Goal: Transaction & Acquisition: Purchase product/service

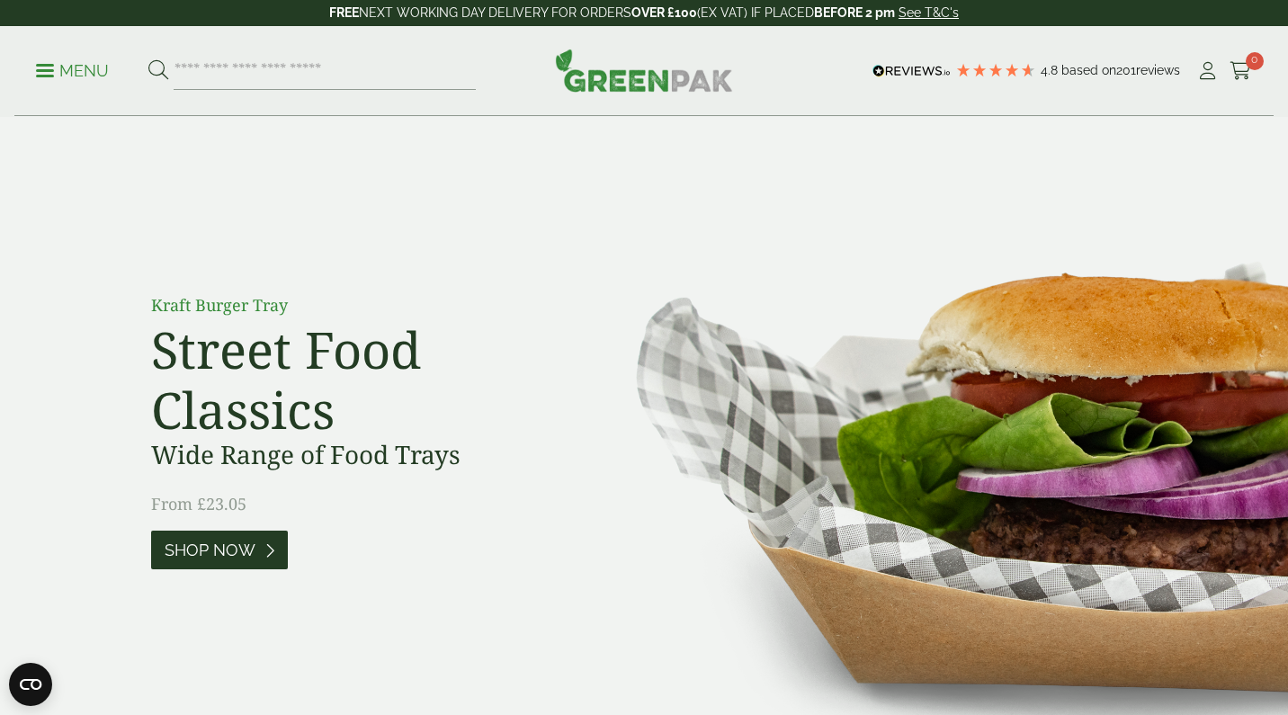
click at [199, 551] on span "Shop Now" at bounding box center [210, 551] width 91 height 20
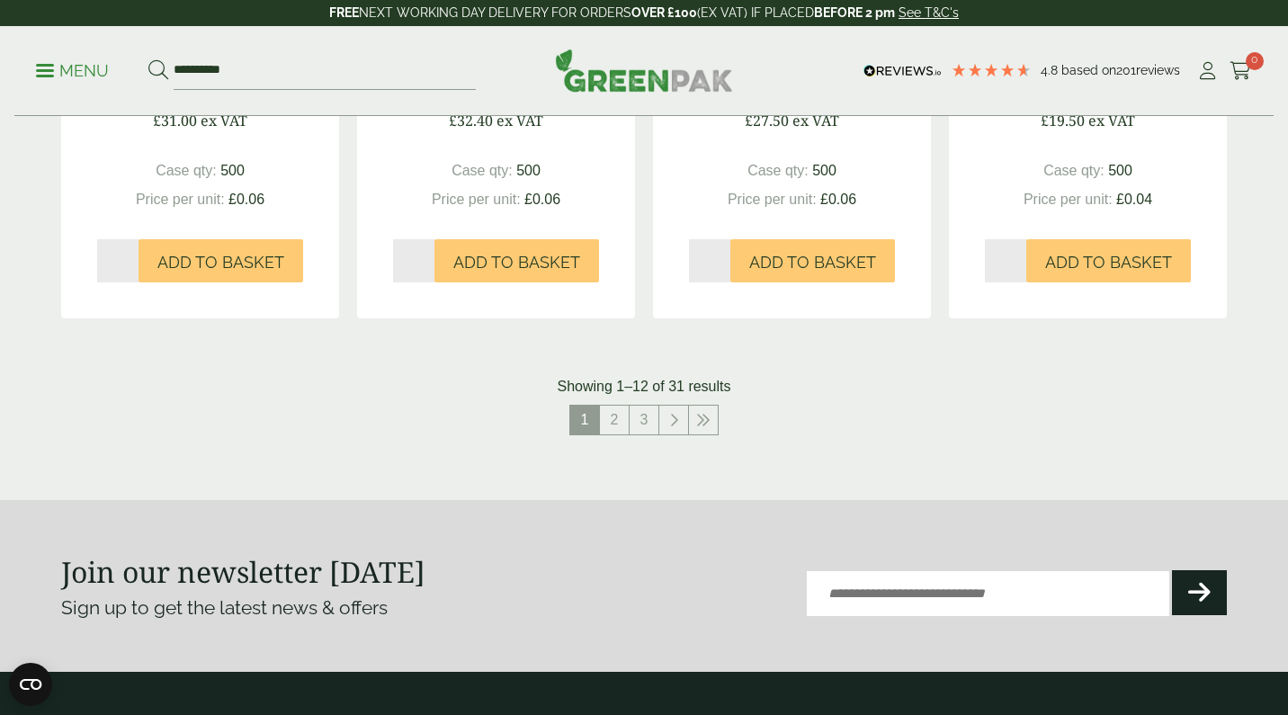
scroll to position [1984, 0]
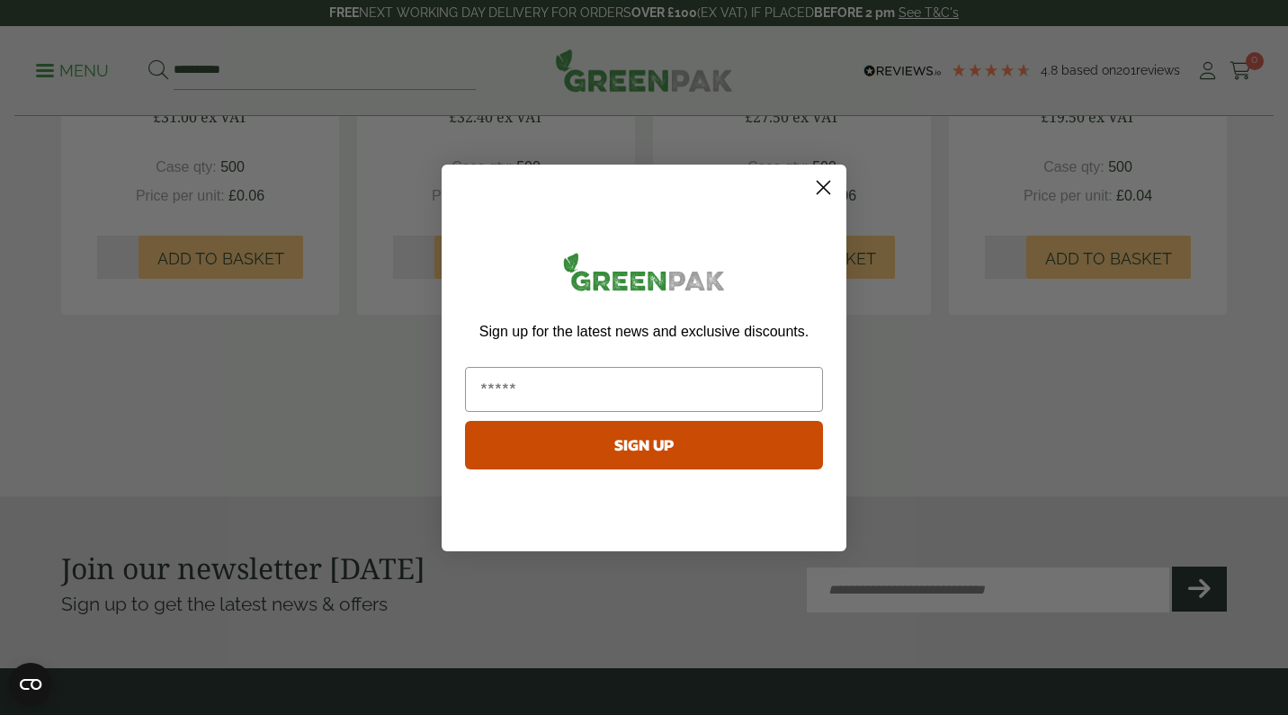
click at [819, 184] on circle "Close dialog" at bounding box center [824, 187] width 30 height 30
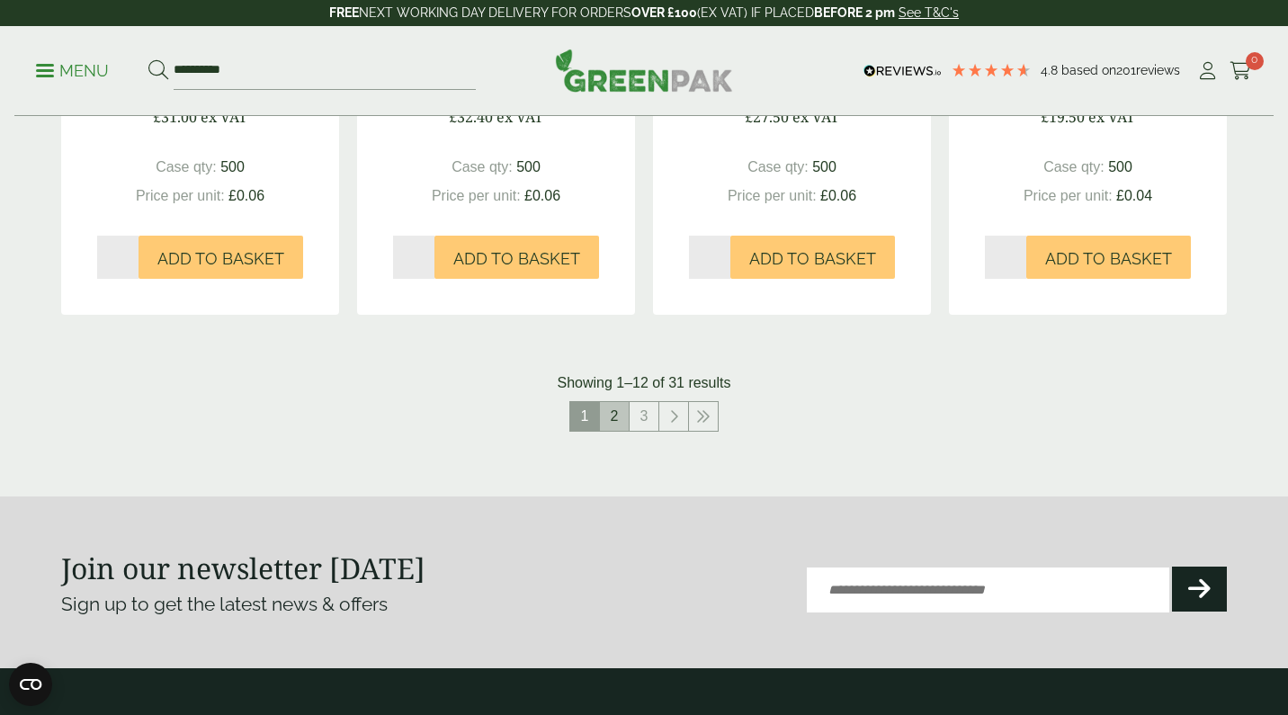
click at [614, 406] on link "2" at bounding box center [614, 416] width 29 height 29
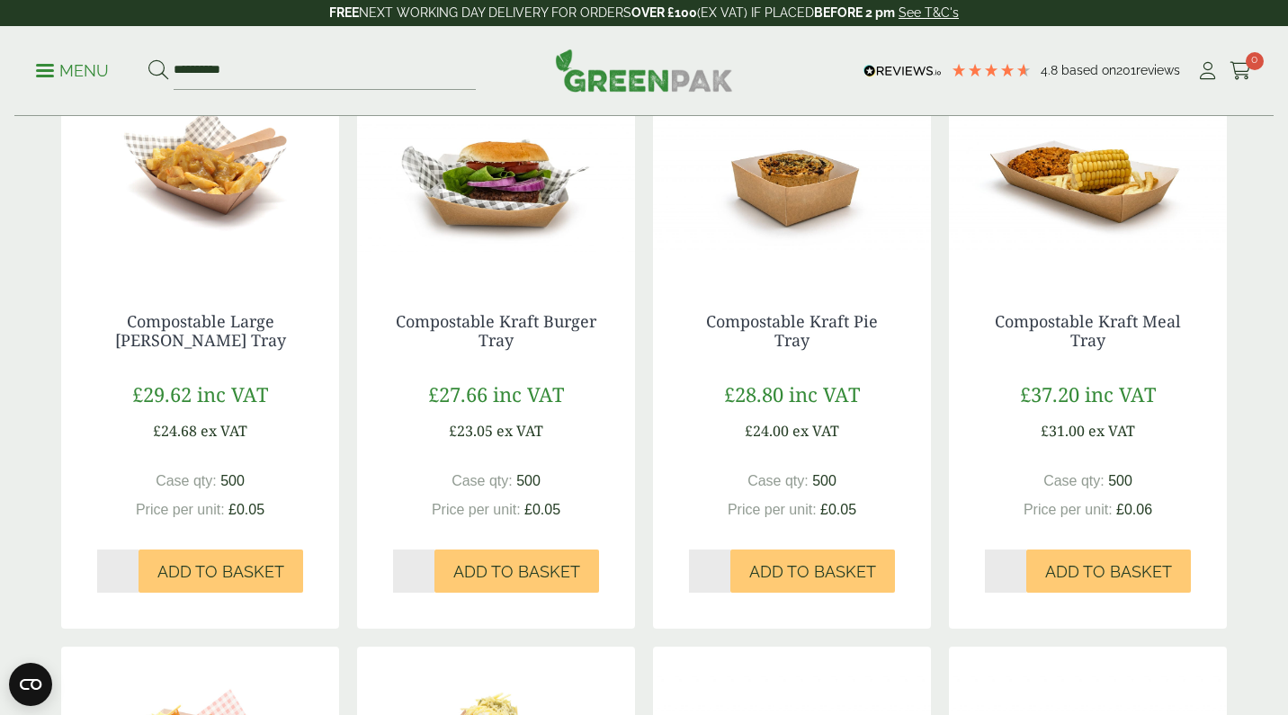
scroll to position [481, 0]
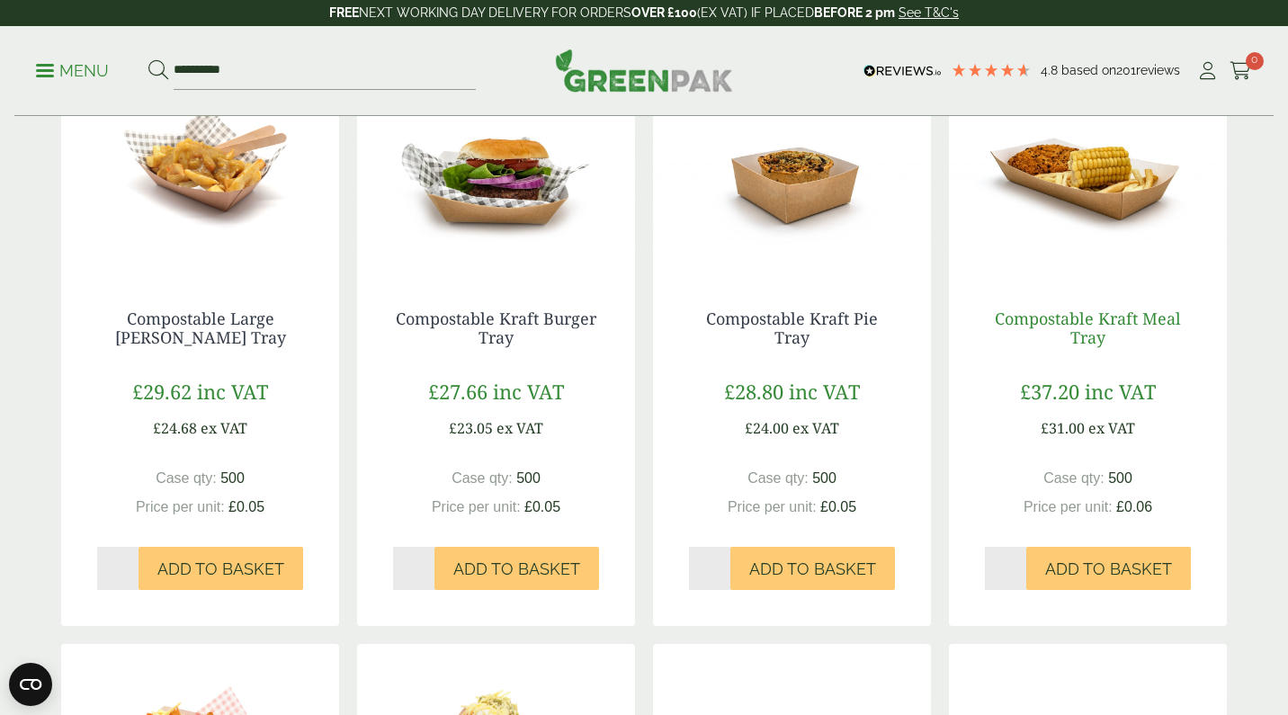
click at [1061, 316] on link "Compostable Kraft Meal Tray" at bounding box center [1088, 328] width 186 height 41
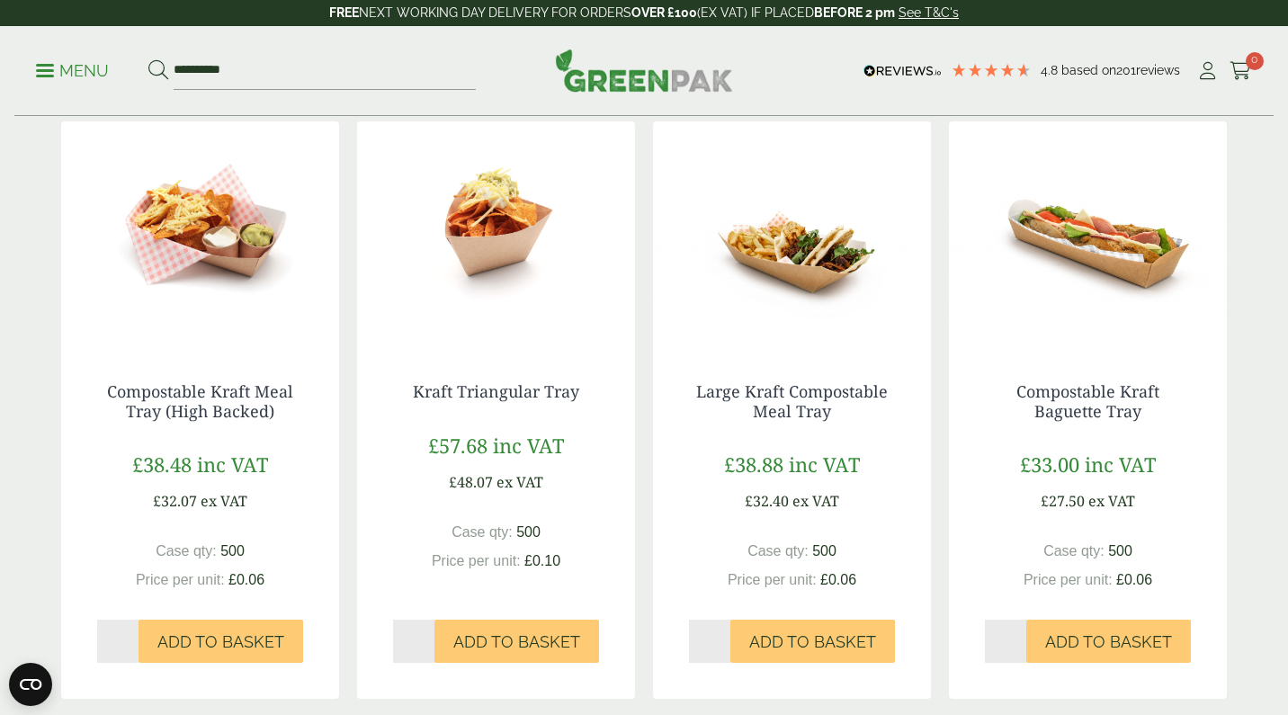
scroll to position [1007, 0]
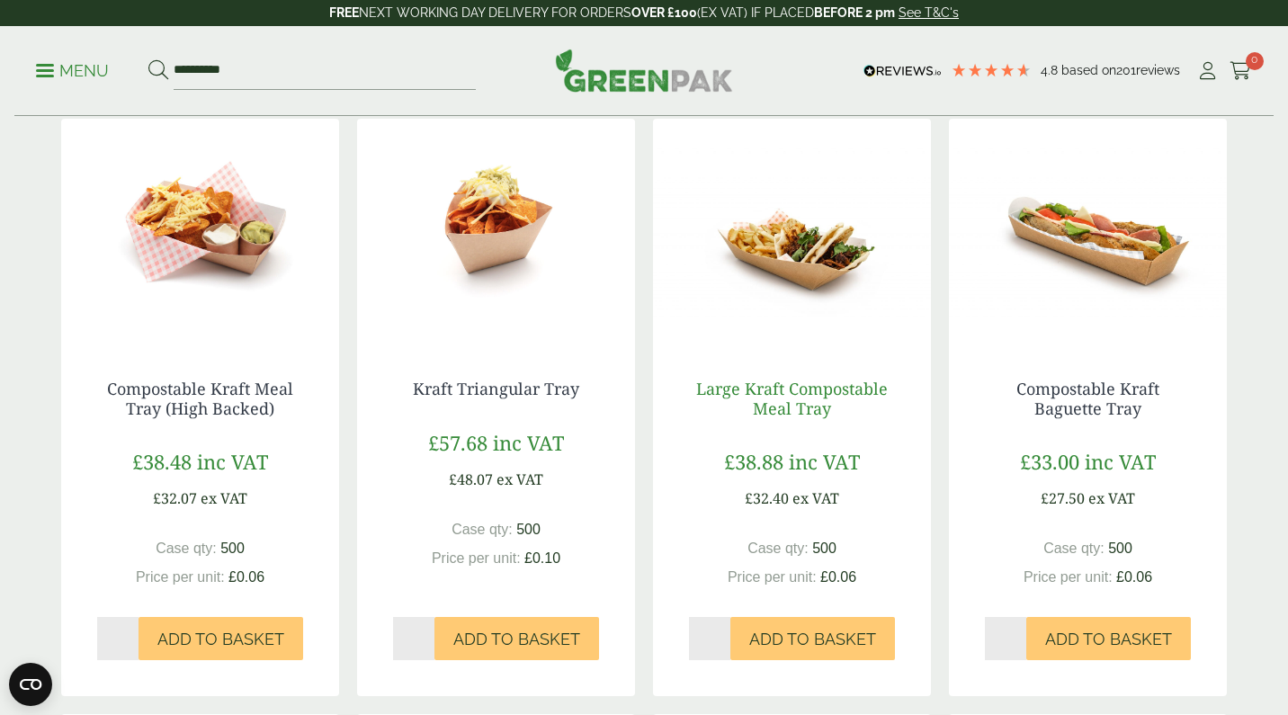
click at [770, 397] on link "Large Kraft Compostable Meal Tray" at bounding box center [792, 398] width 192 height 41
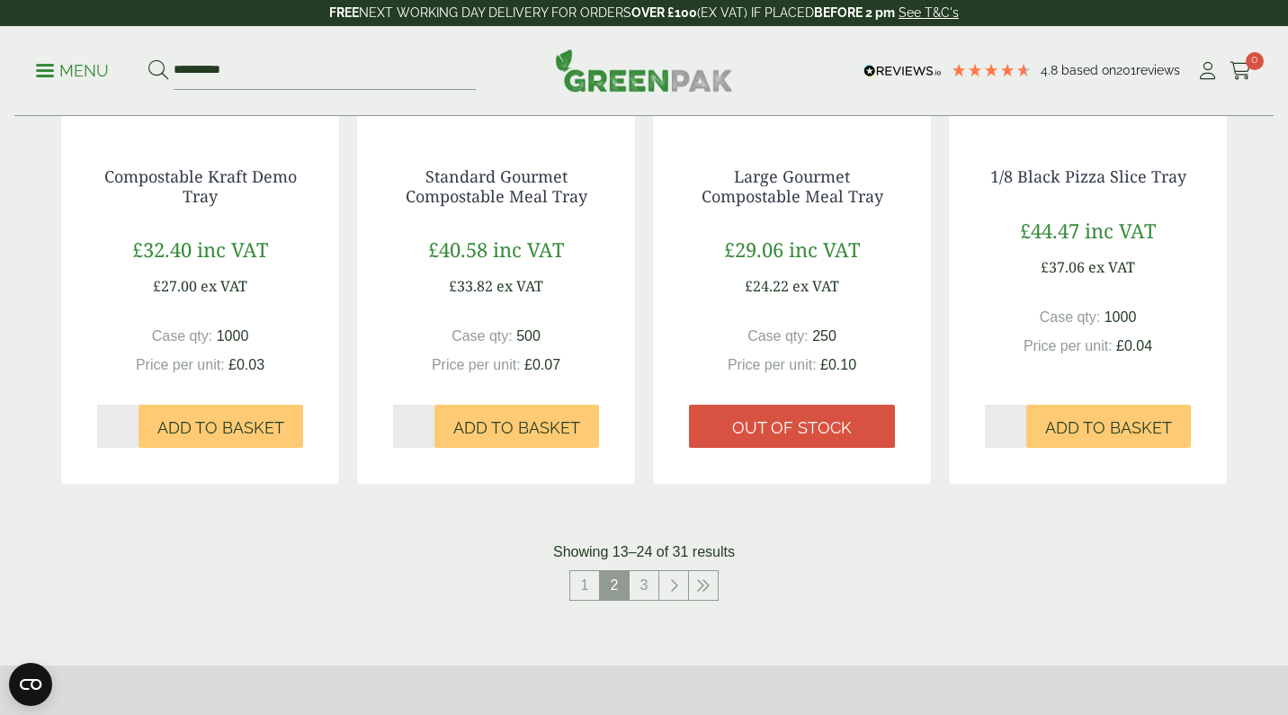
scroll to position [1817, 0]
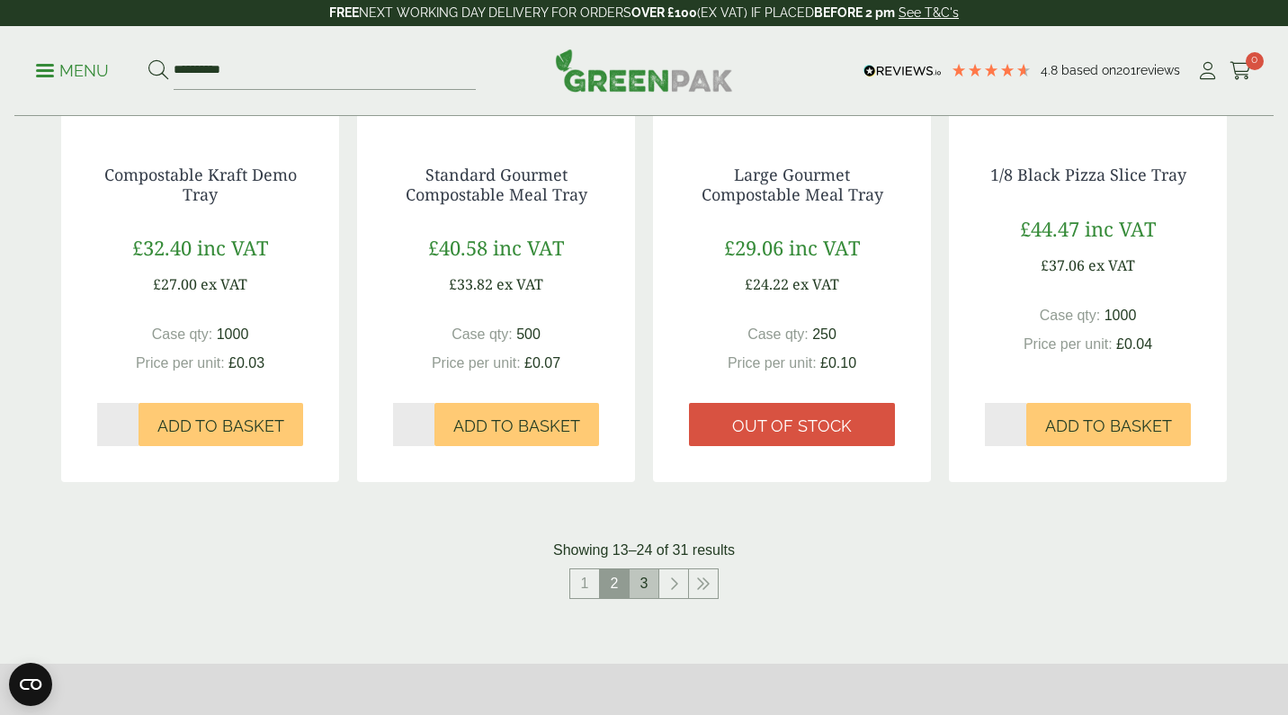
click at [648, 579] on link "3" at bounding box center [644, 584] width 29 height 29
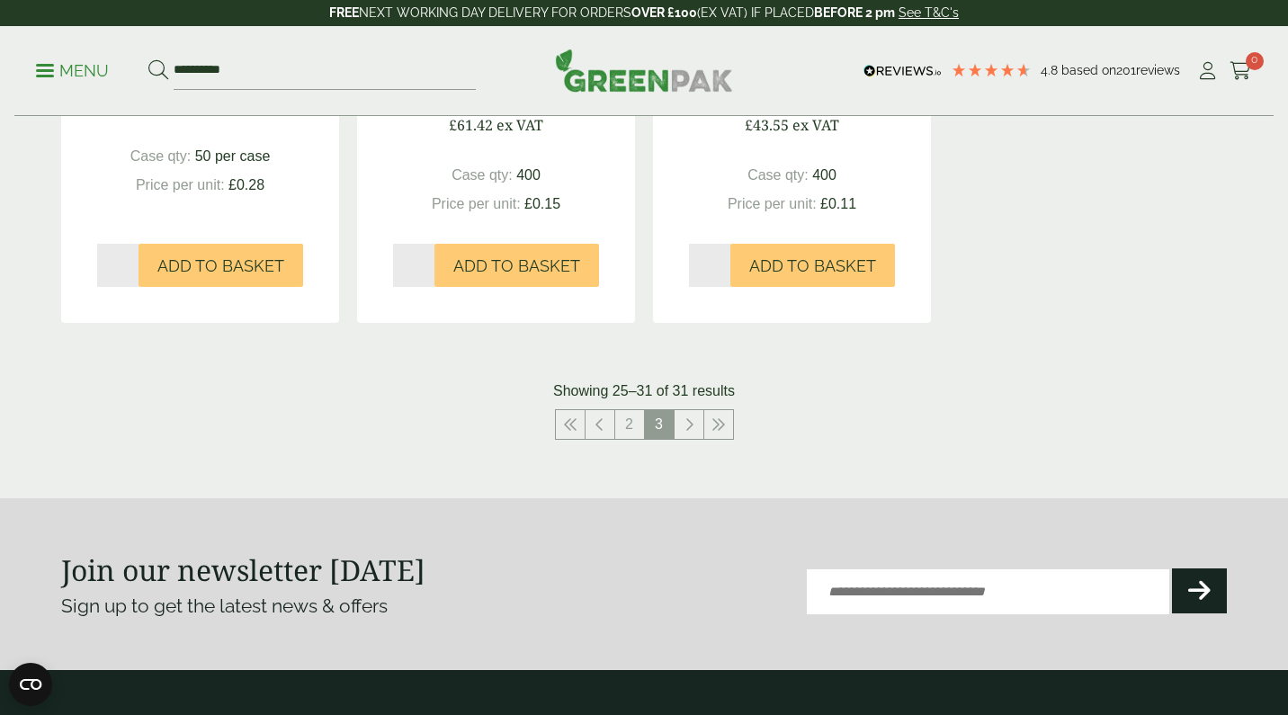
scroll to position [1440, 0]
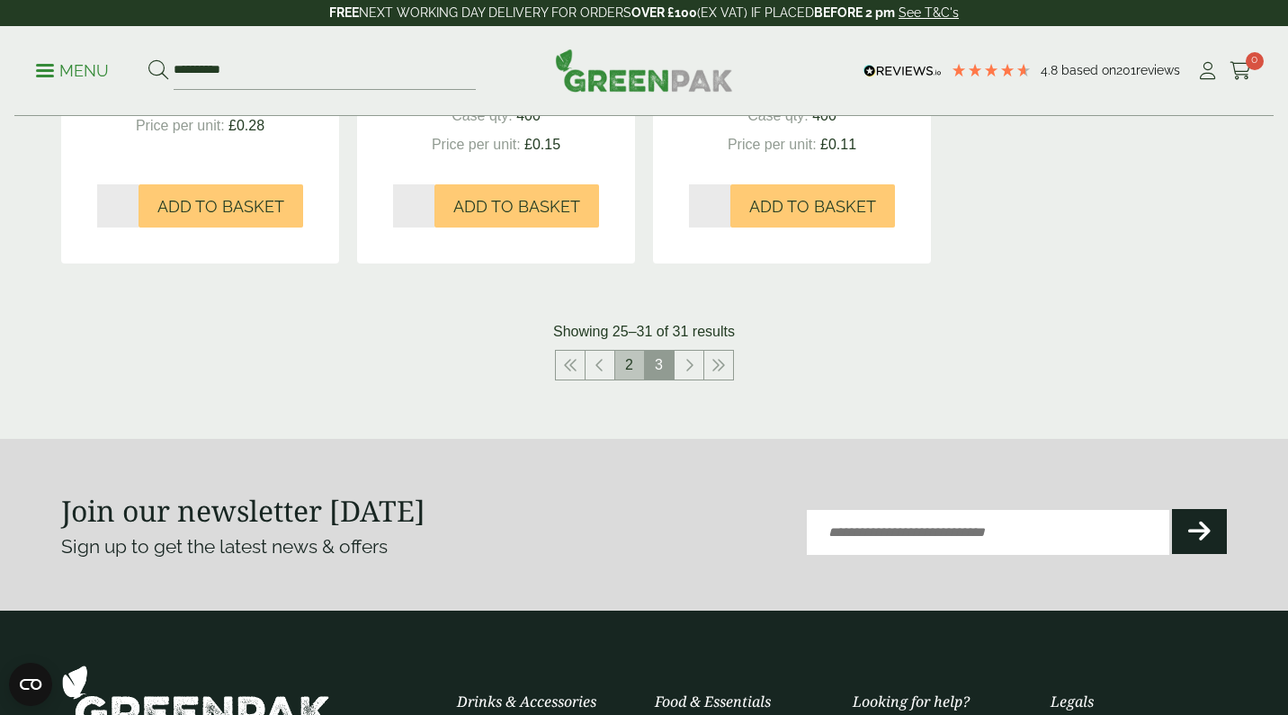
click at [625, 360] on link "2" at bounding box center [629, 365] width 29 height 29
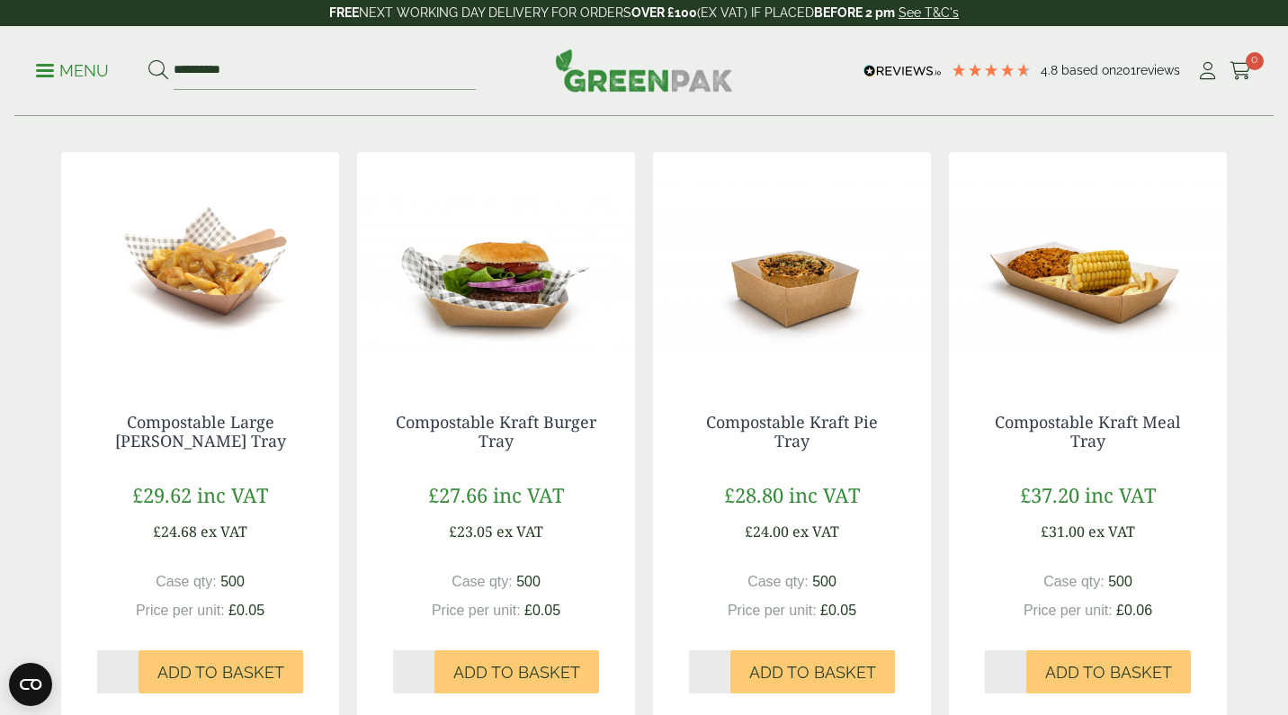
scroll to position [384, 0]
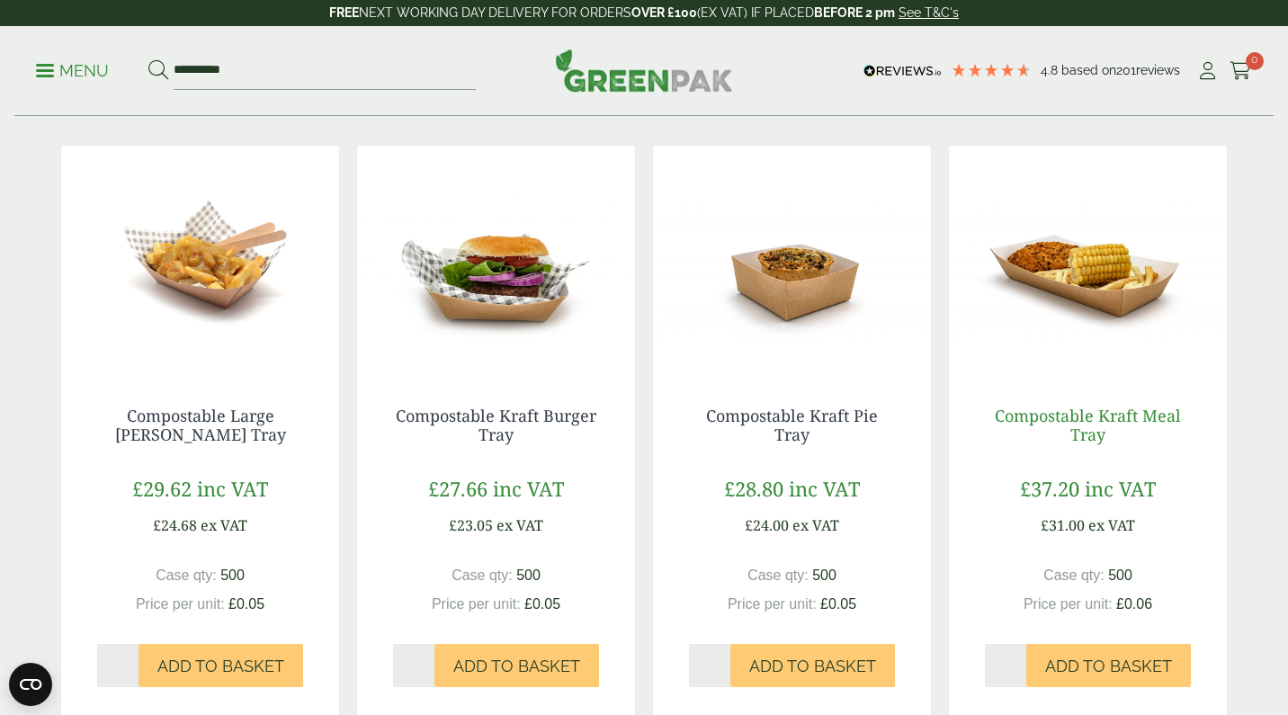
click at [1084, 408] on link "Compostable Kraft Meal Tray" at bounding box center [1088, 425] width 186 height 41
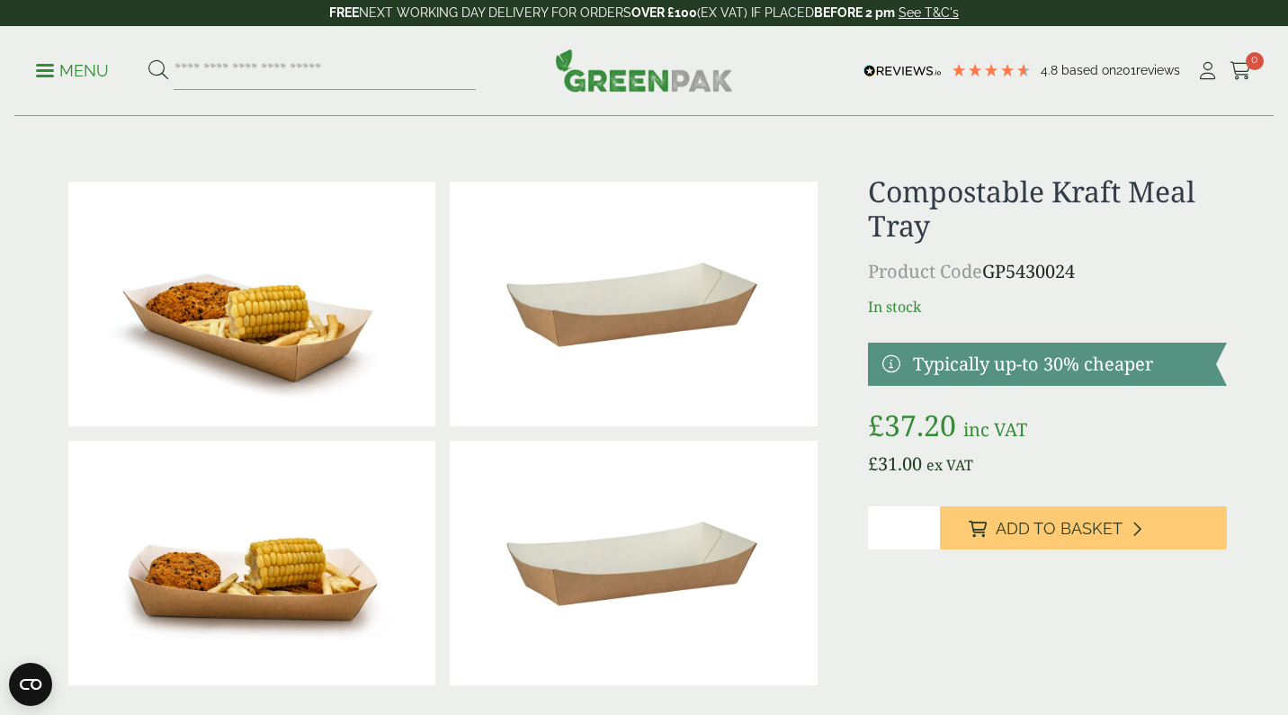
click at [695, 300] on img at bounding box center [633, 304] width 367 height 245
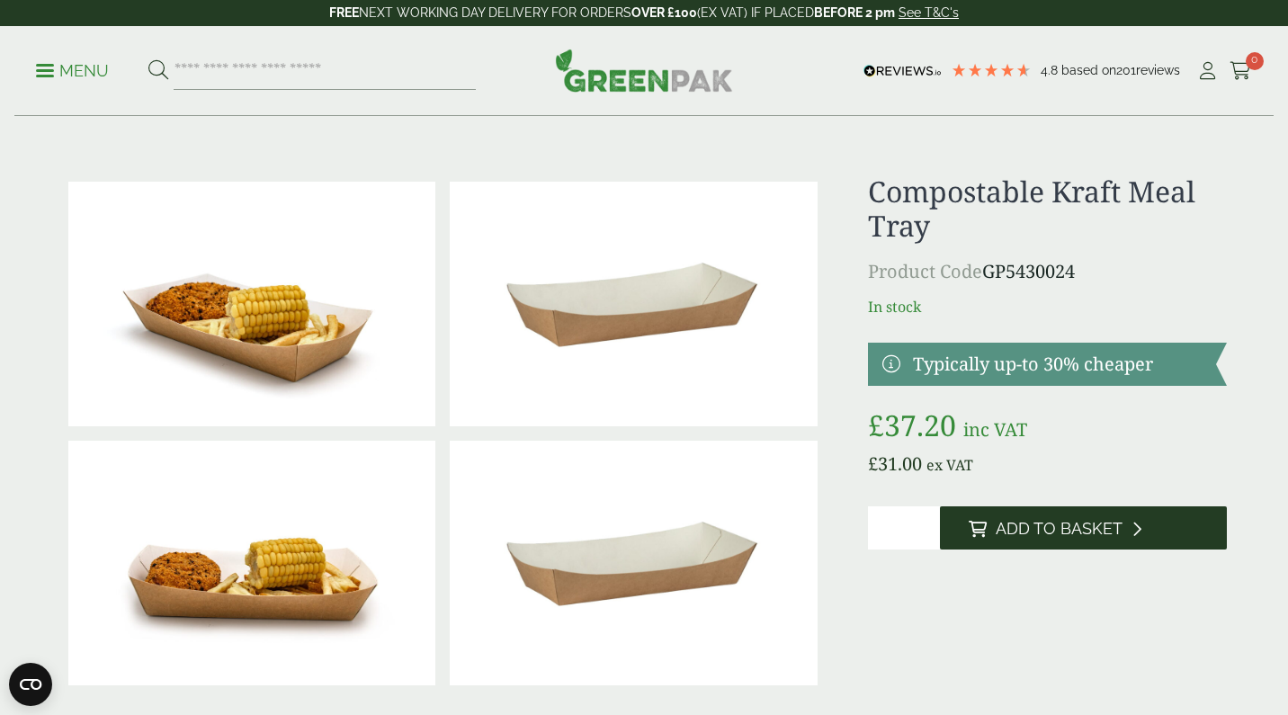
click at [1046, 539] on button "Add to Basket" at bounding box center [1083, 528] width 287 height 43
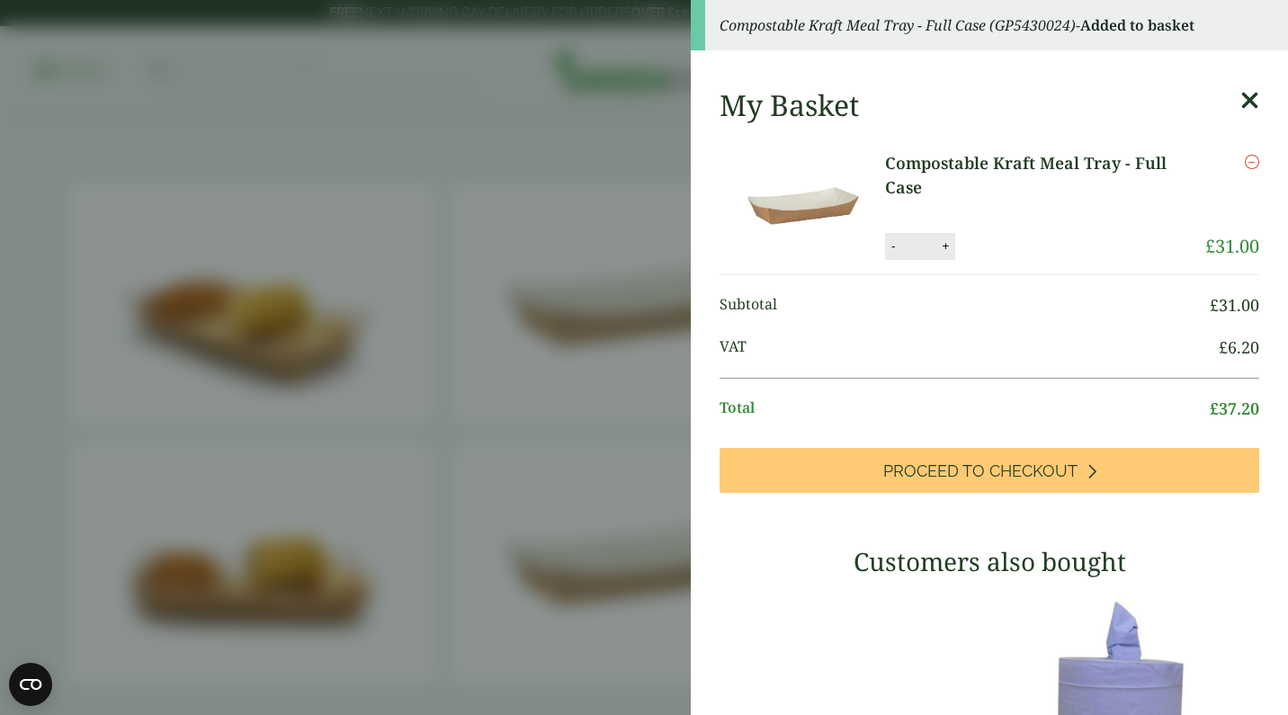
click at [952, 241] on button "+" at bounding box center [946, 245] width 18 height 15
type input "*"
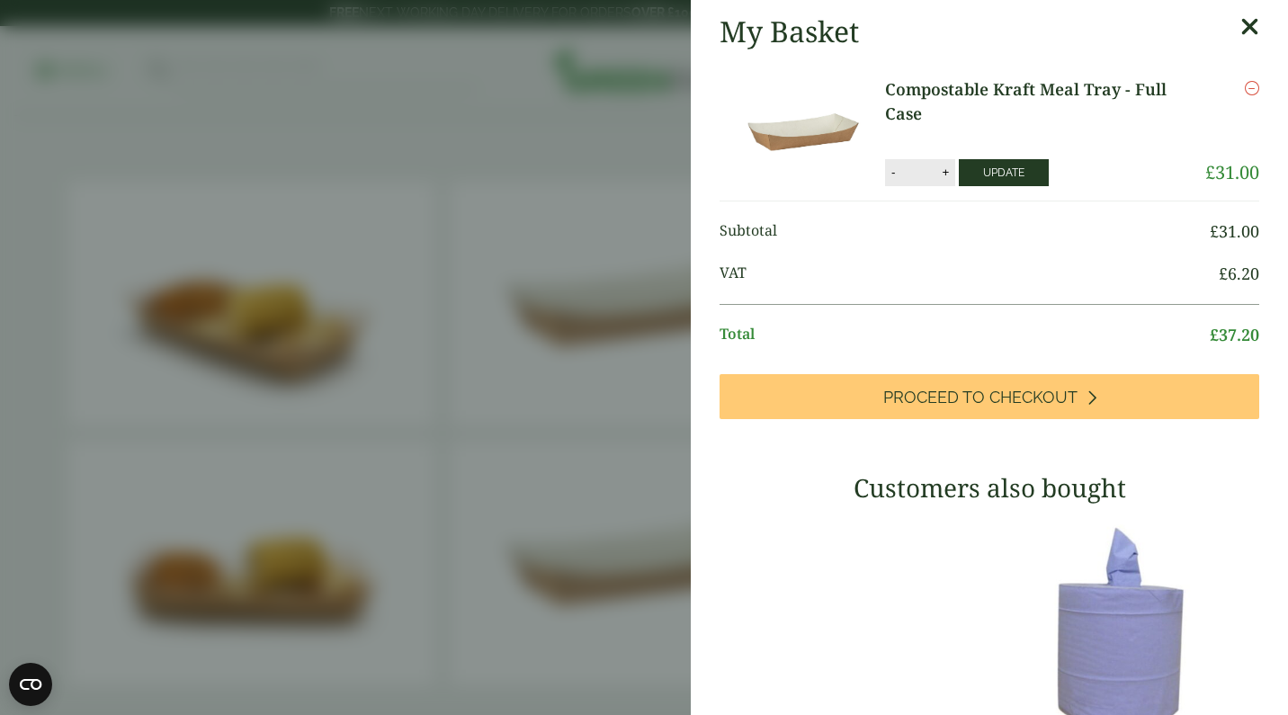
click at [1017, 173] on button "Update" at bounding box center [1004, 172] width 90 height 27
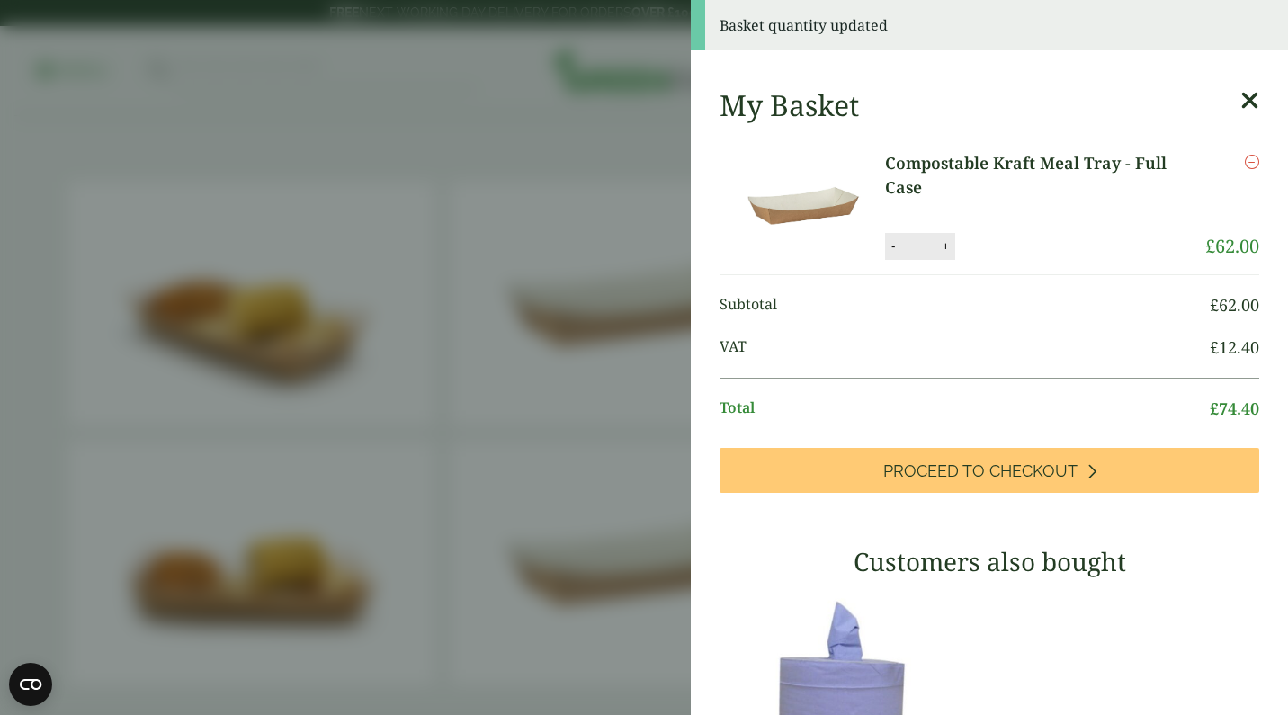
scroll to position [-1, 0]
click at [599, 307] on aside "Basket quantity updated My Basket Compostable Kraft Meal Tray - Full Case Compo…" at bounding box center [644, 357] width 1288 height 715
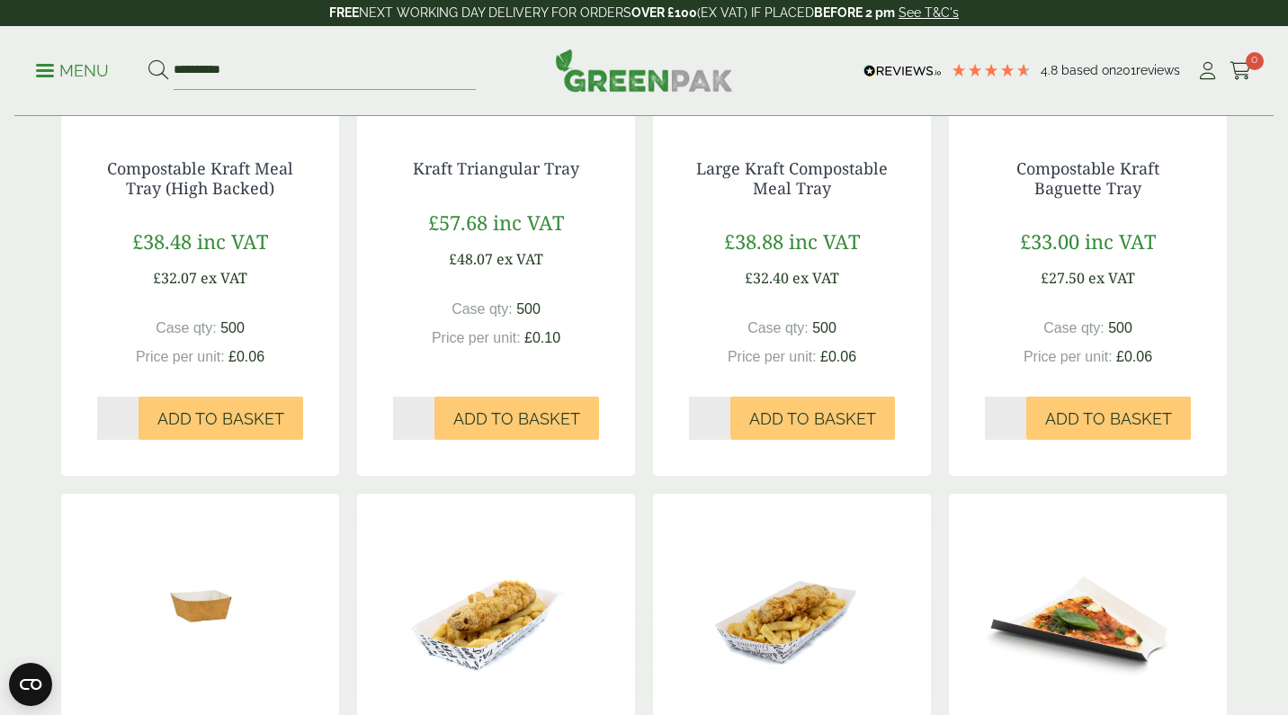
scroll to position [1042, 0]
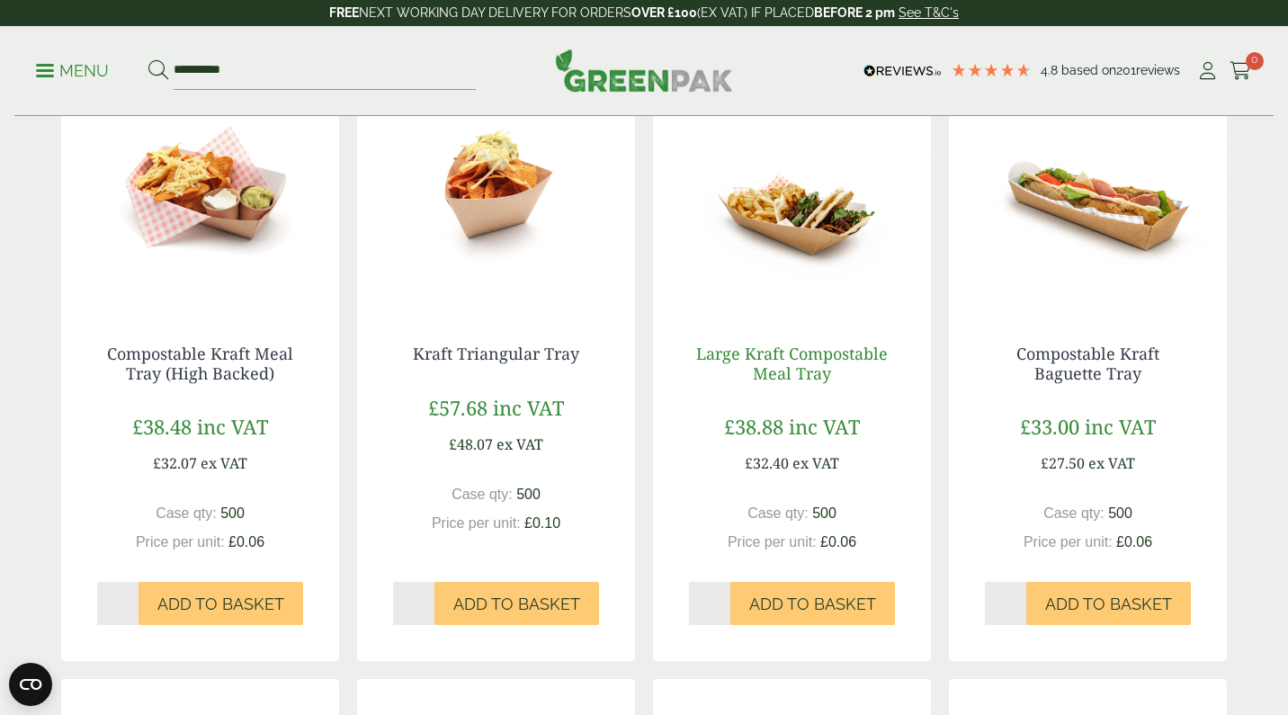
click at [787, 354] on link "Large Kraft Compostable Meal Tray" at bounding box center [792, 363] width 192 height 41
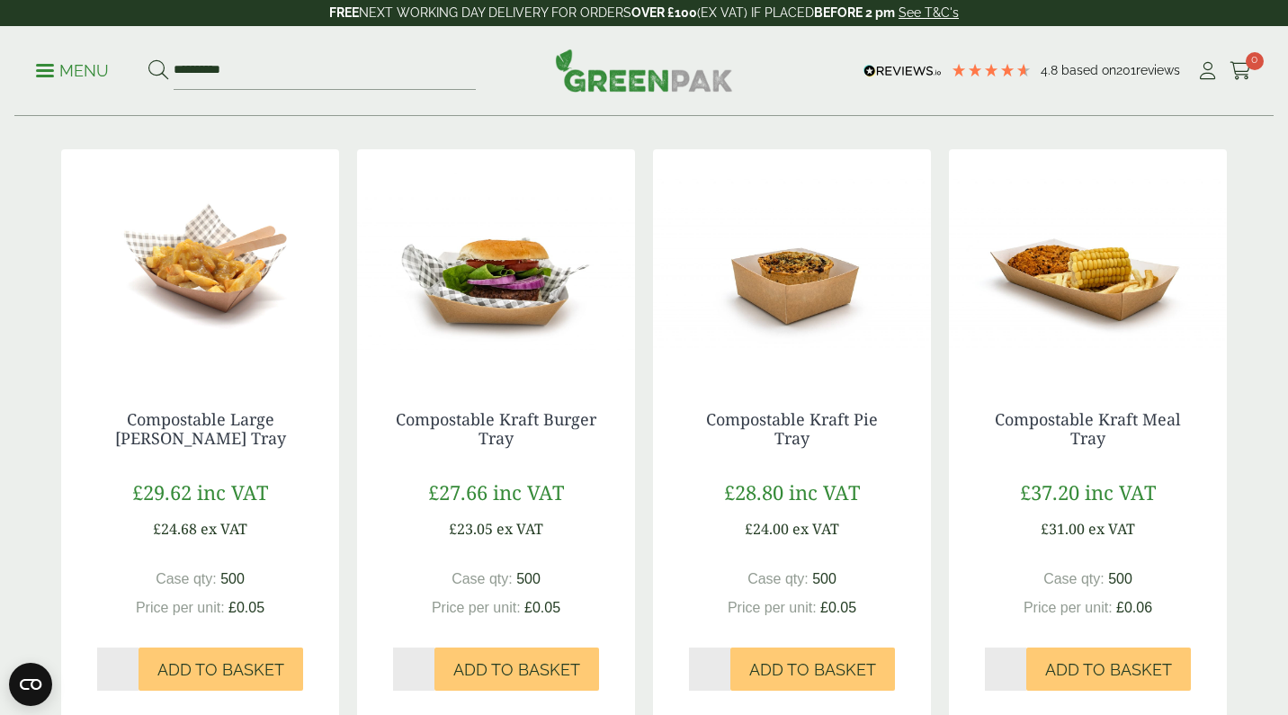
scroll to position [417, 0]
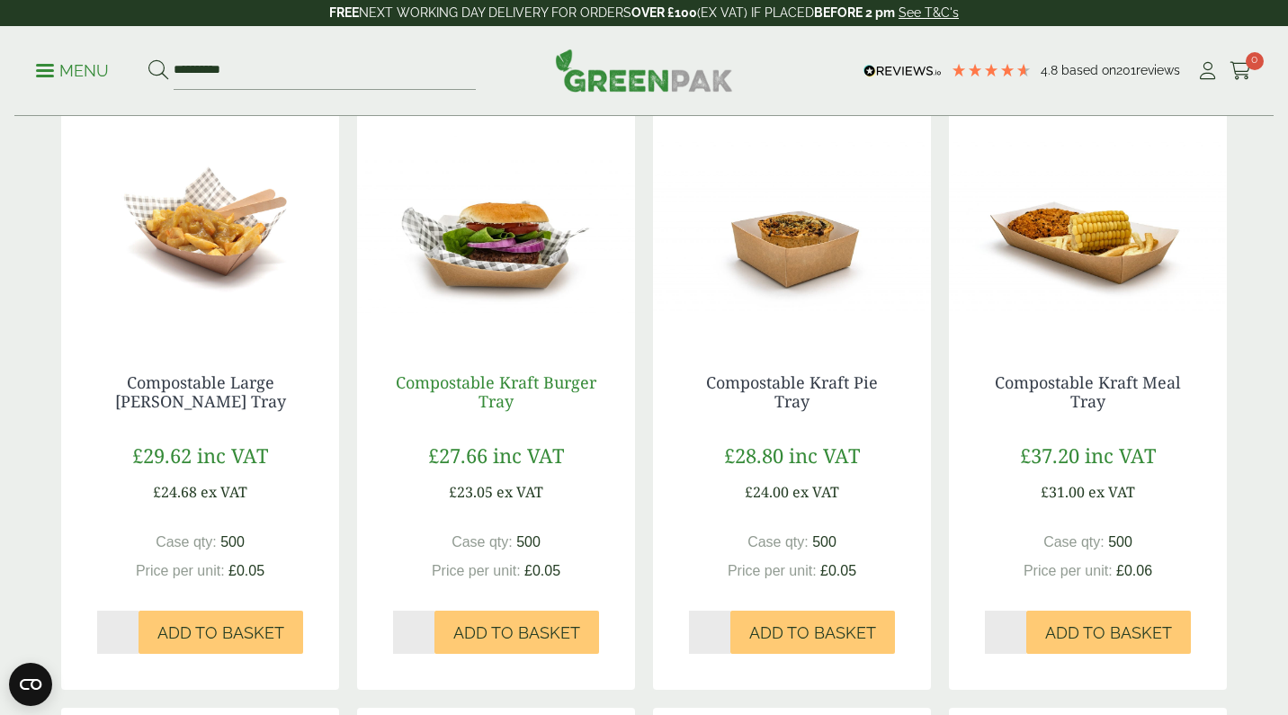
click at [498, 381] on link "Compostable Kraft Burger Tray" at bounding box center [496, 392] width 201 height 41
click at [1099, 247] on img at bounding box center [1088, 224] width 278 height 225
click at [498, 632] on span "Add to Basket" at bounding box center [516, 633] width 127 height 20
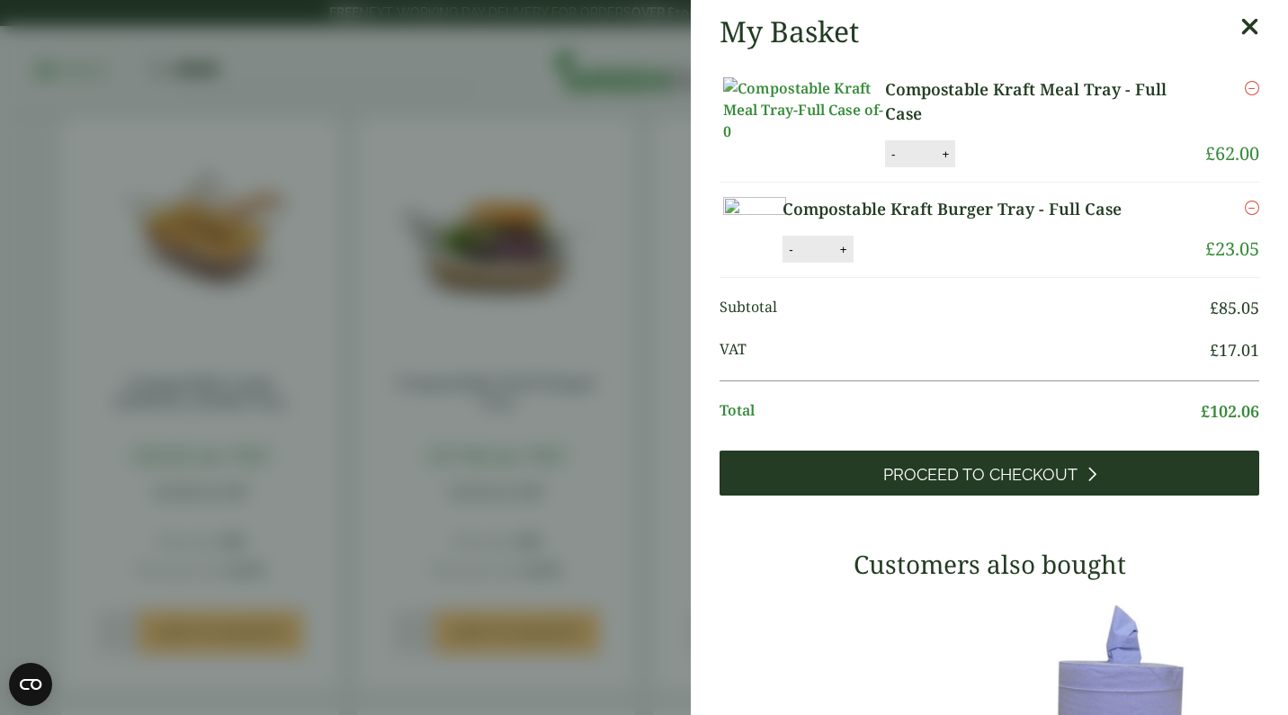
click at [939, 485] on span "Proceed to Checkout" at bounding box center [981, 475] width 194 height 20
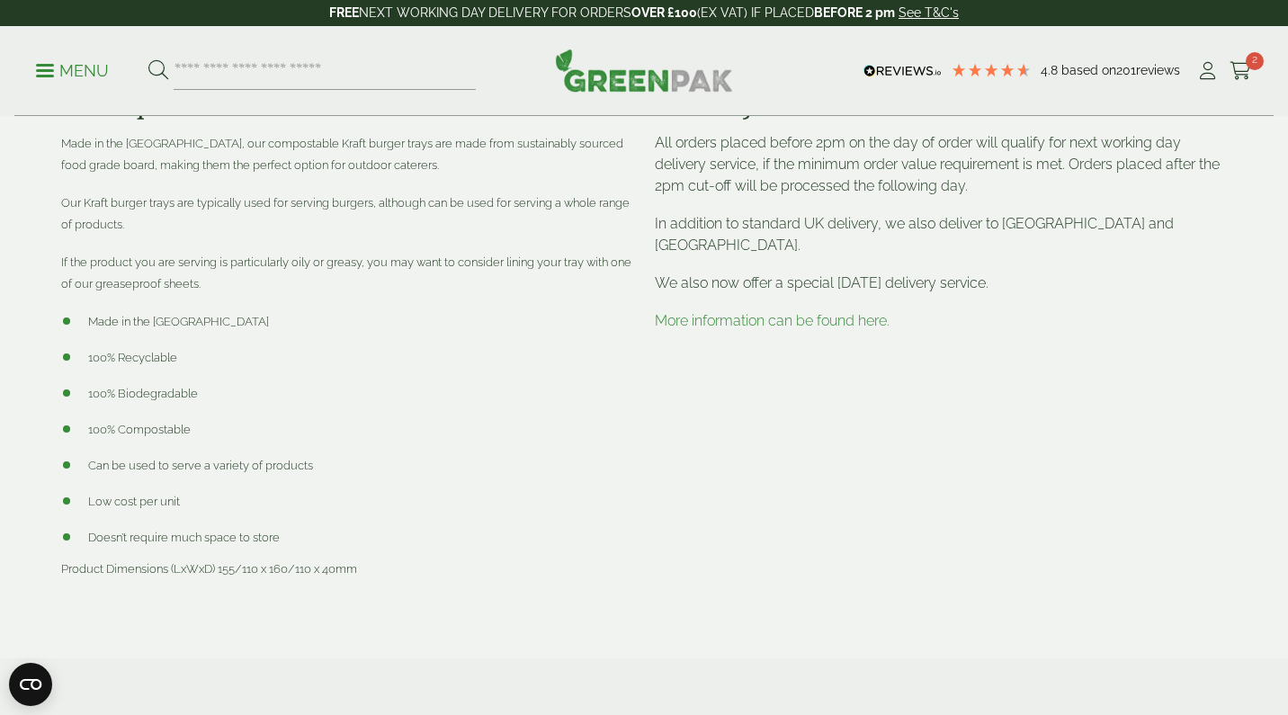
scroll to position [698, 0]
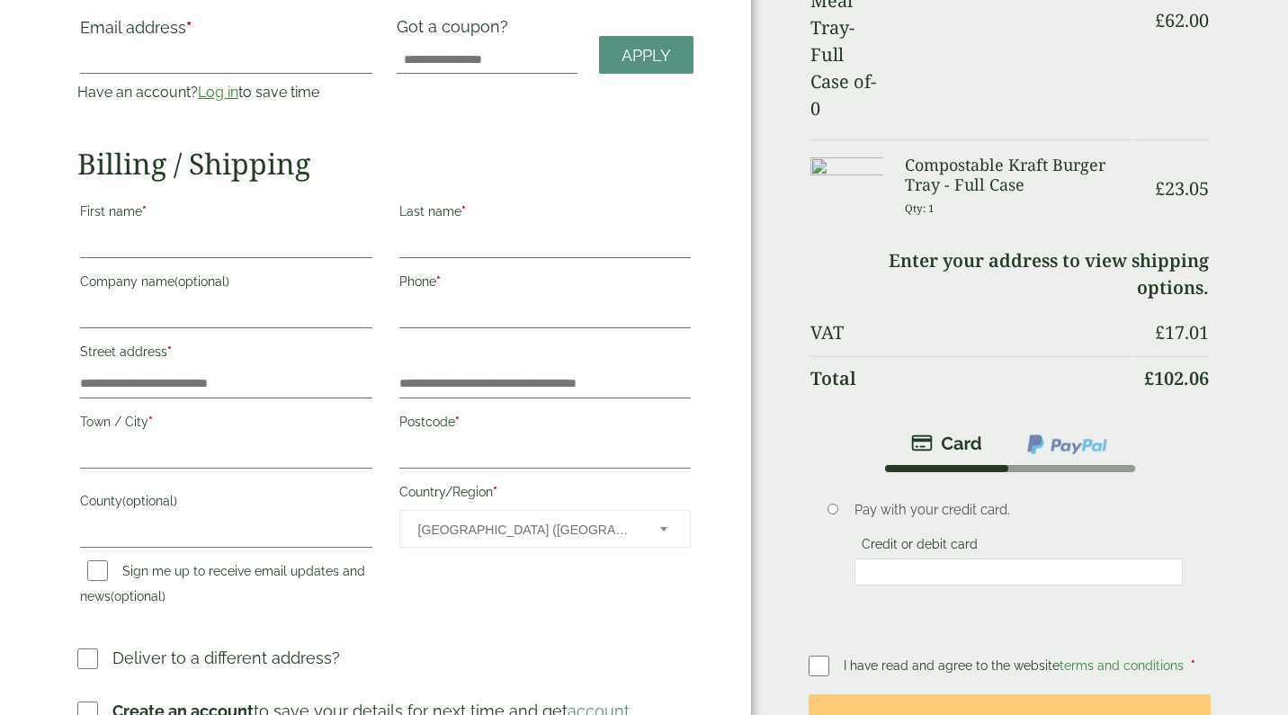
scroll to position [149, 0]
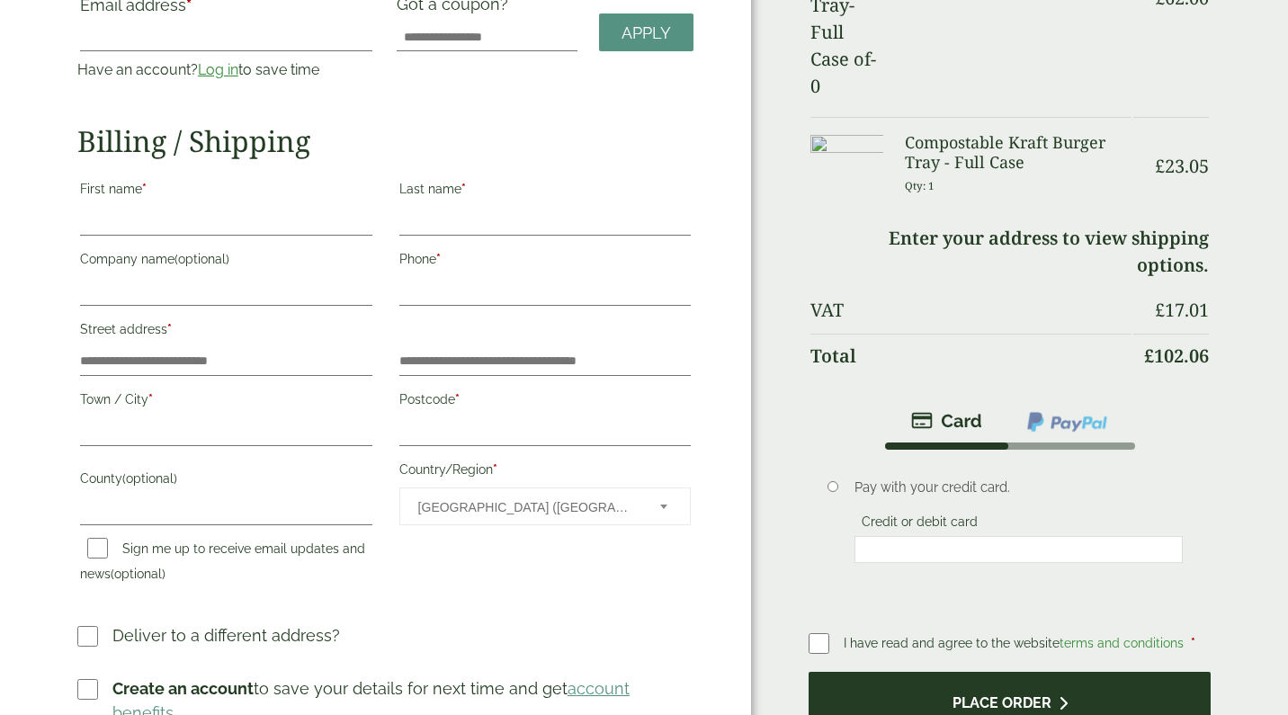
click at [975, 672] on button "Place order" at bounding box center [1010, 701] width 402 height 58
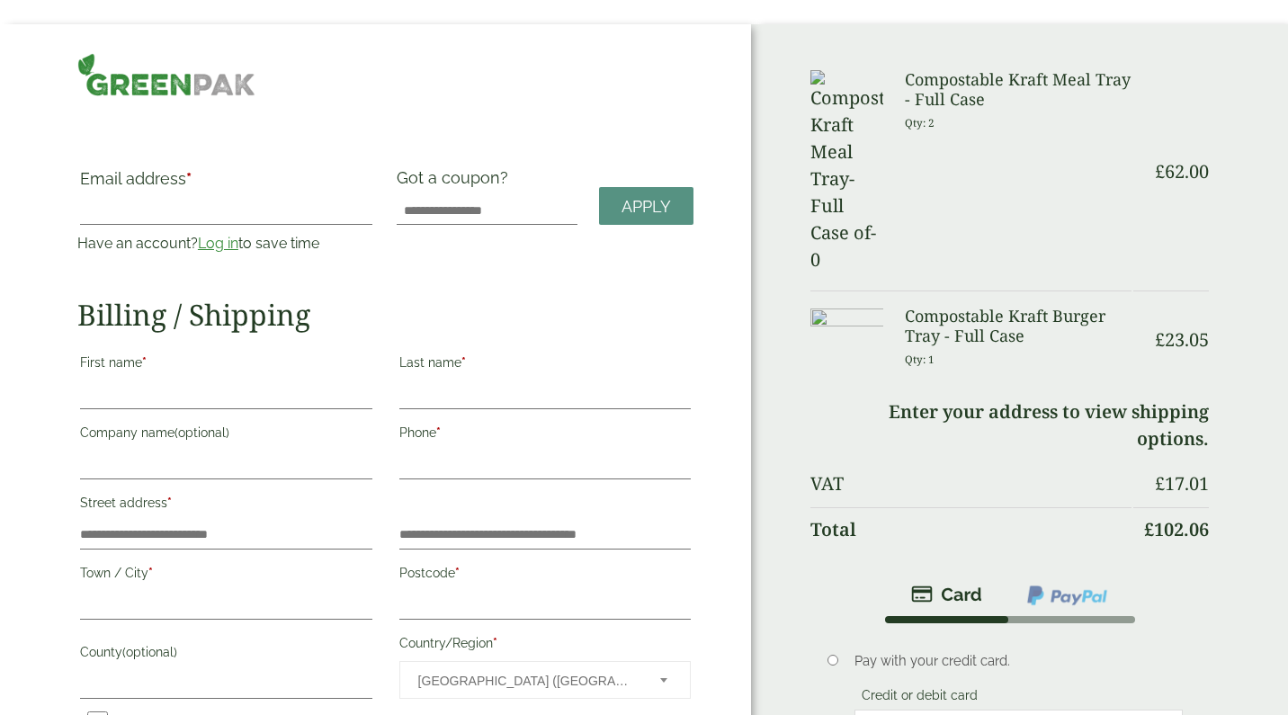
scroll to position [62, 0]
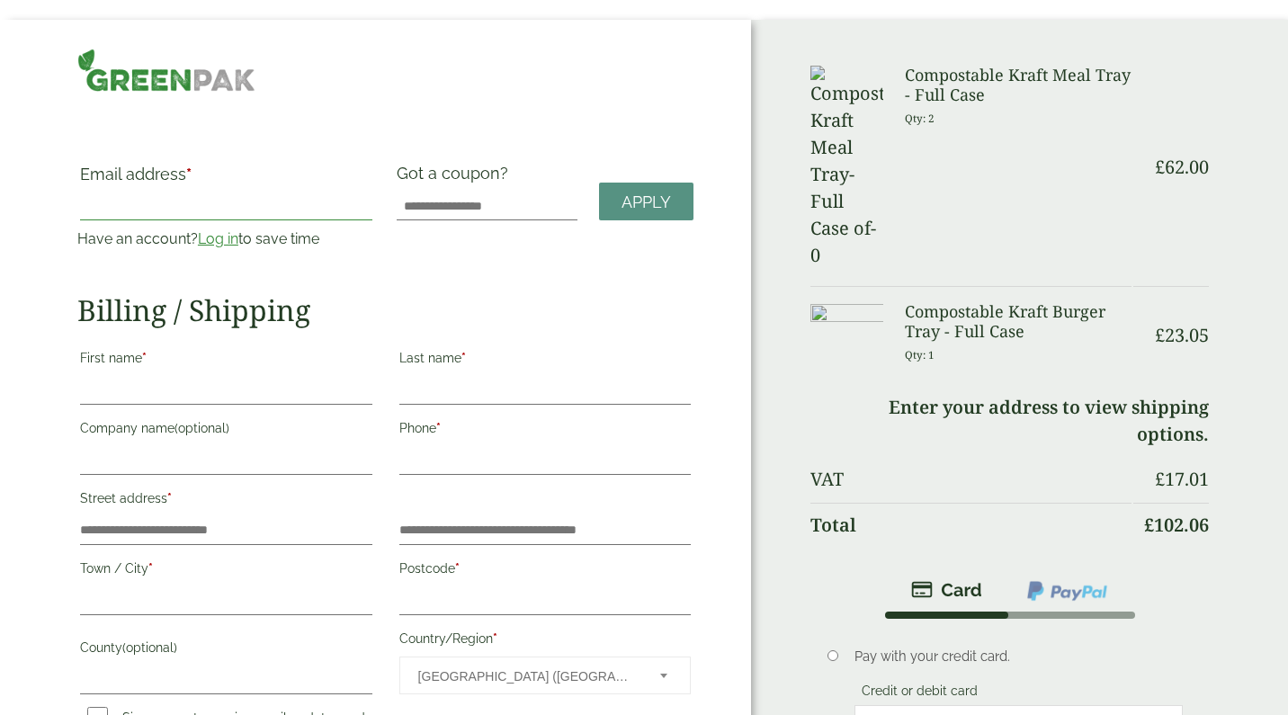
click at [354, 206] on input "Email address *" at bounding box center [226, 206] width 292 height 29
type input "**********"
click at [359, 390] on input "First name *" at bounding box center [226, 390] width 292 height 29
type input "*******"
type input "*****"
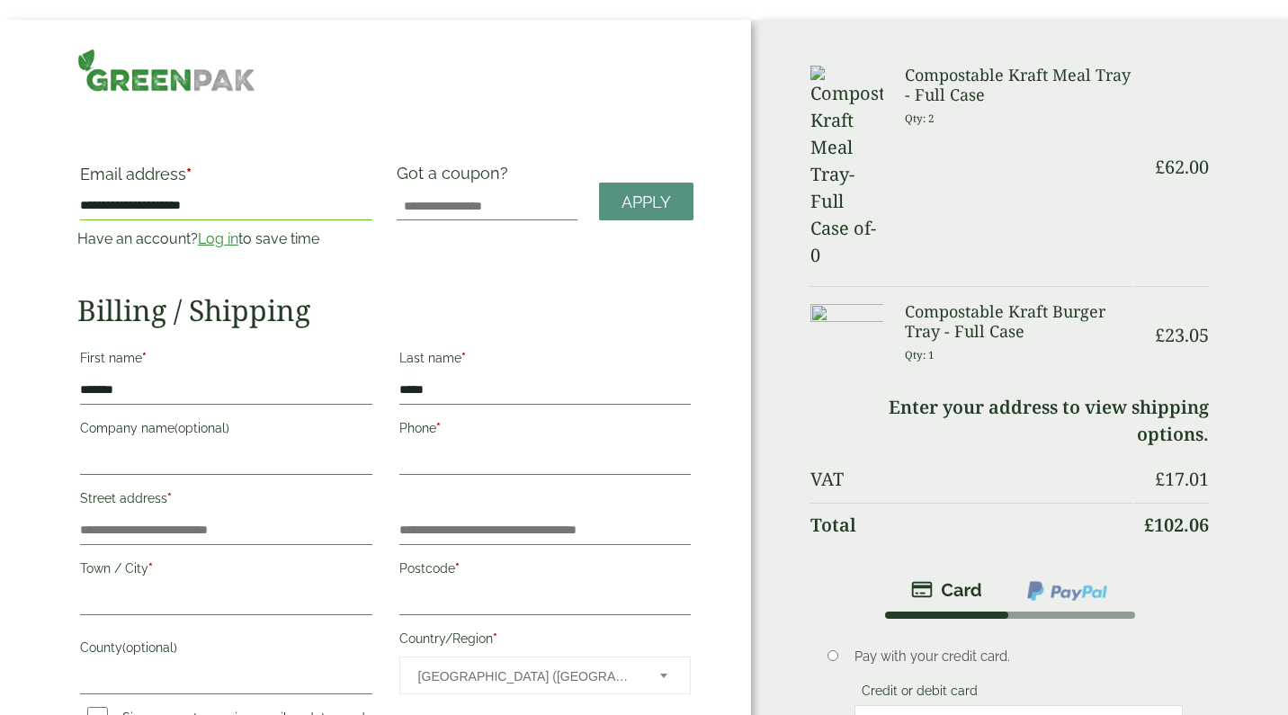
type input "**********"
drag, startPoint x: 188, startPoint y: 458, endPoint x: 78, endPoint y: 467, distance: 110.1
drag, startPoint x: 185, startPoint y: 457, endPoint x: 69, endPoint y: 457, distance: 116.1
click at [69, 457] on div "**********" at bounding box center [226, 448] width 319 height 70
click at [362, 533] on input "Street address *" at bounding box center [226, 530] width 292 height 29
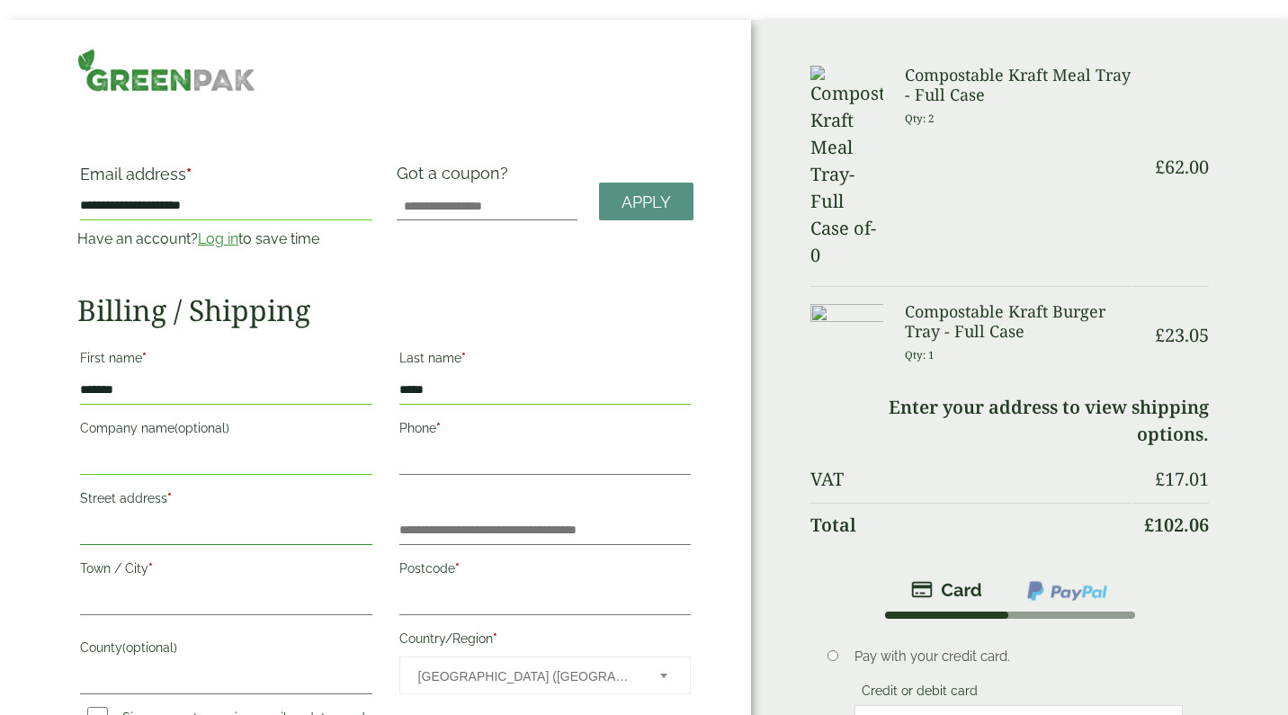
click at [357, 531] on input "Street address *" at bounding box center [226, 530] width 292 height 29
click at [368, 528] on input "Street address *" at bounding box center [226, 530] width 292 height 29
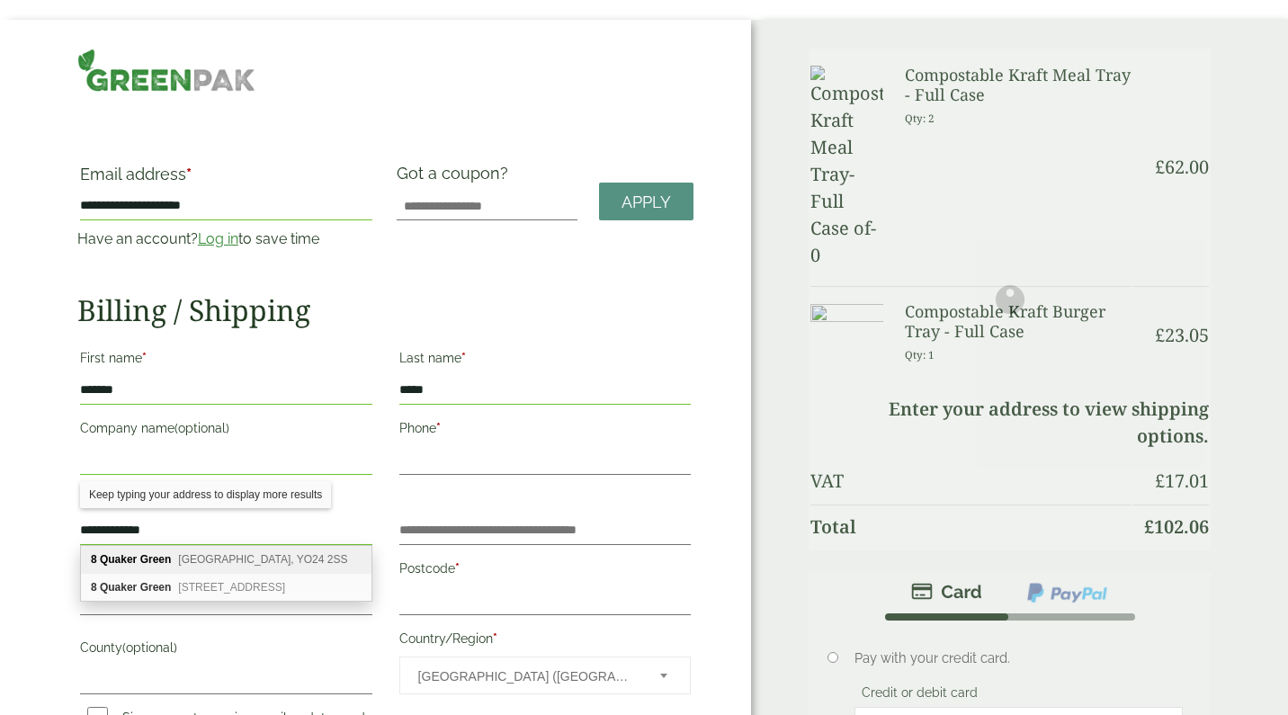
click at [229, 560] on span "[GEOGRAPHIC_DATA], YO24 2SS" at bounding box center [262, 559] width 169 height 13
type input "**********"
type input "****"
type input "********"
type input "**********"
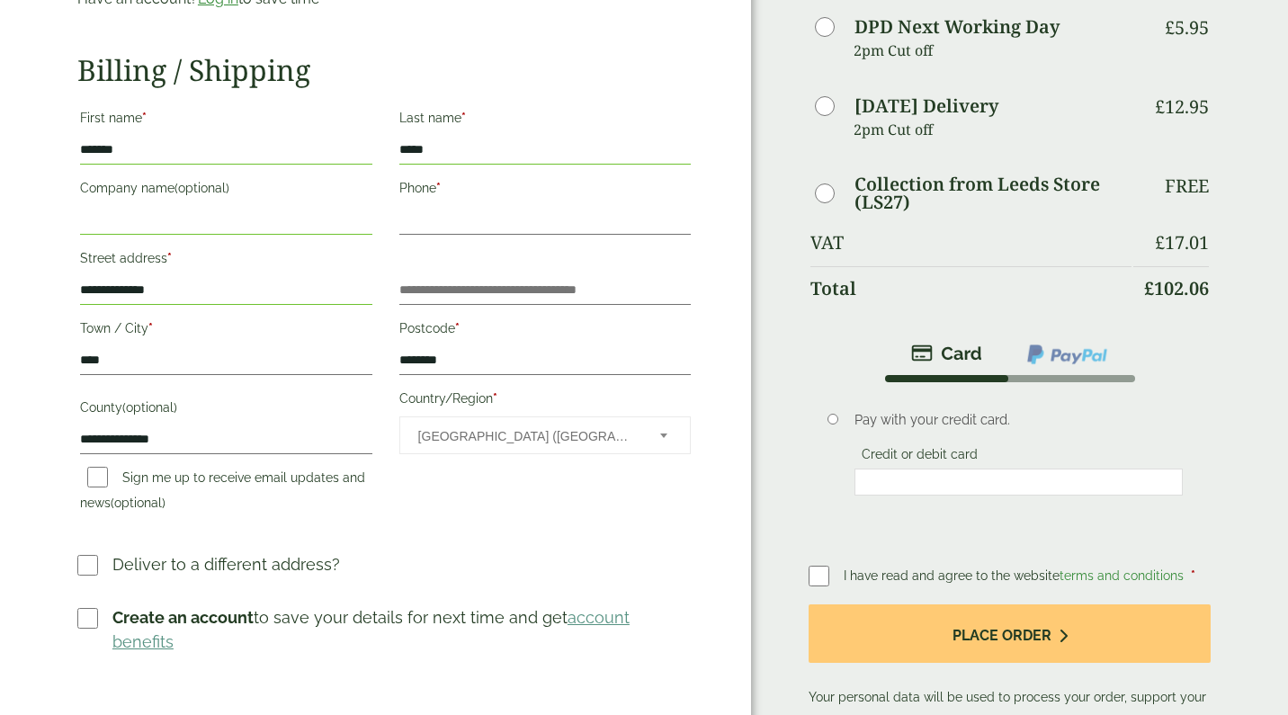
scroll to position [304, 0]
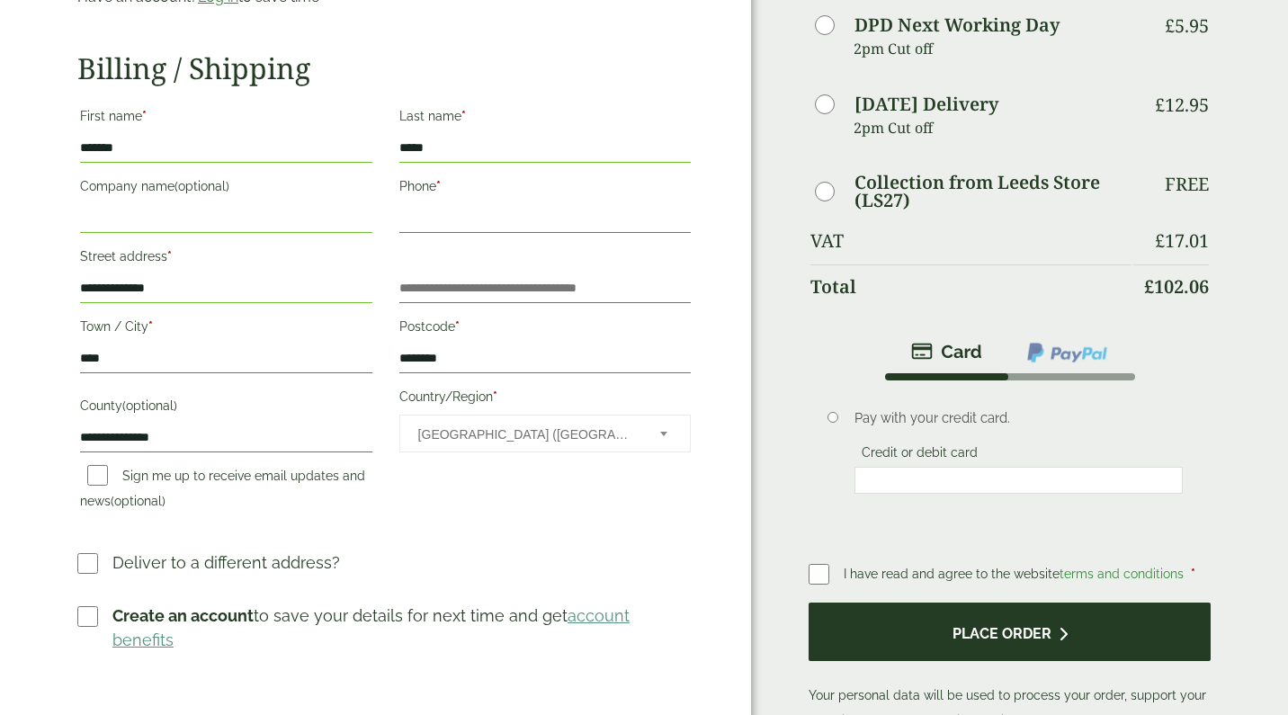
click at [998, 647] on button "Place order" at bounding box center [1010, 632] width 402 height 58
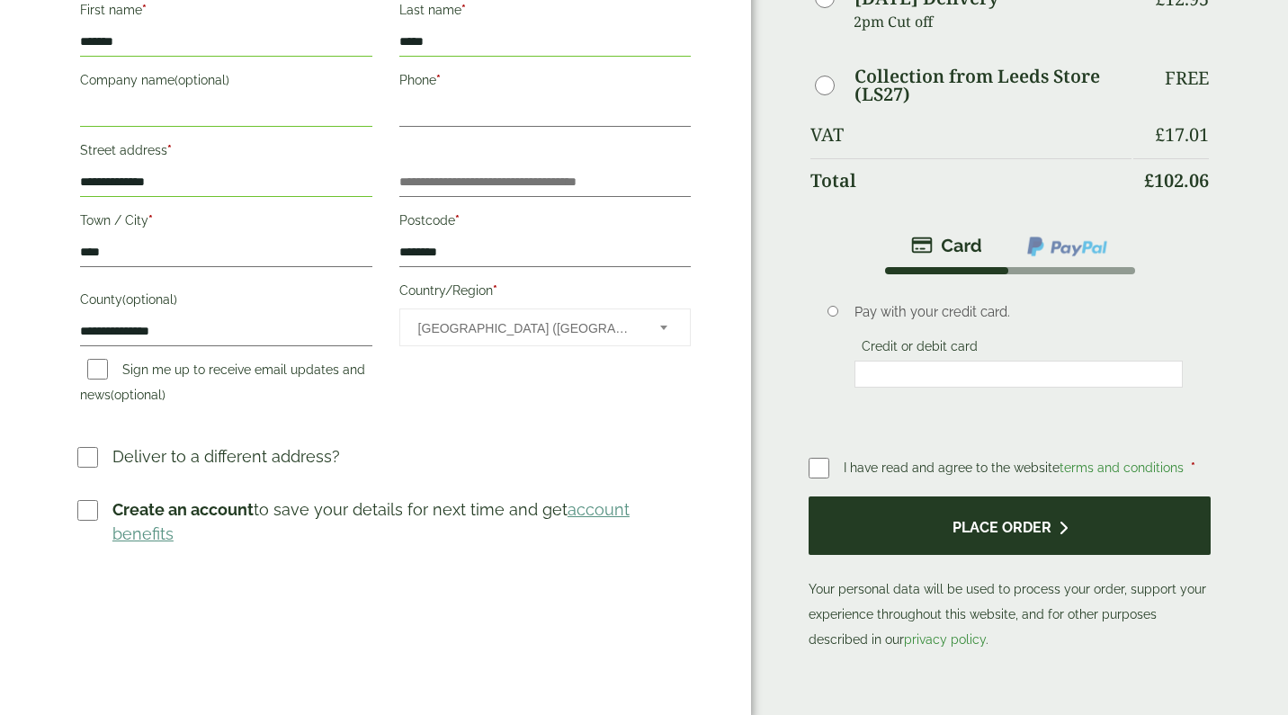
scroll to position [411, 0]
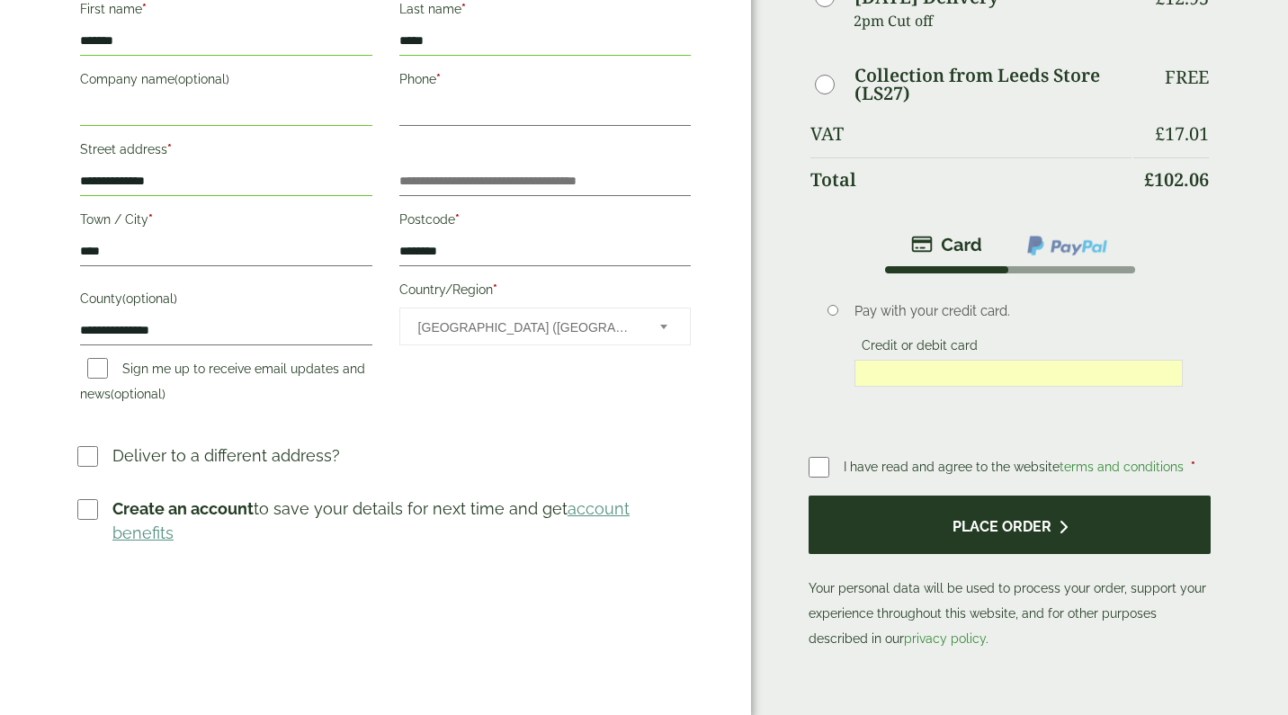
click at [1014, 542] on button "Place order" at bounding box center [1010, 525] width 402 height 58
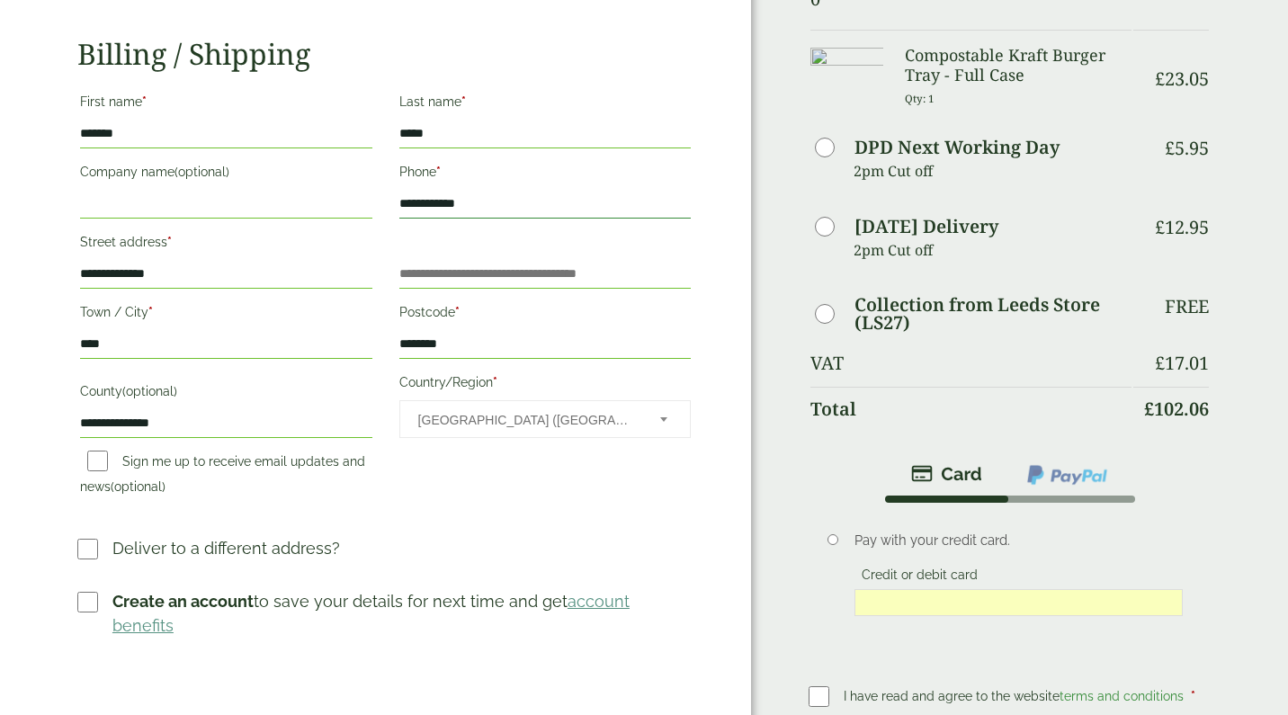
scroll to position [399, 0]
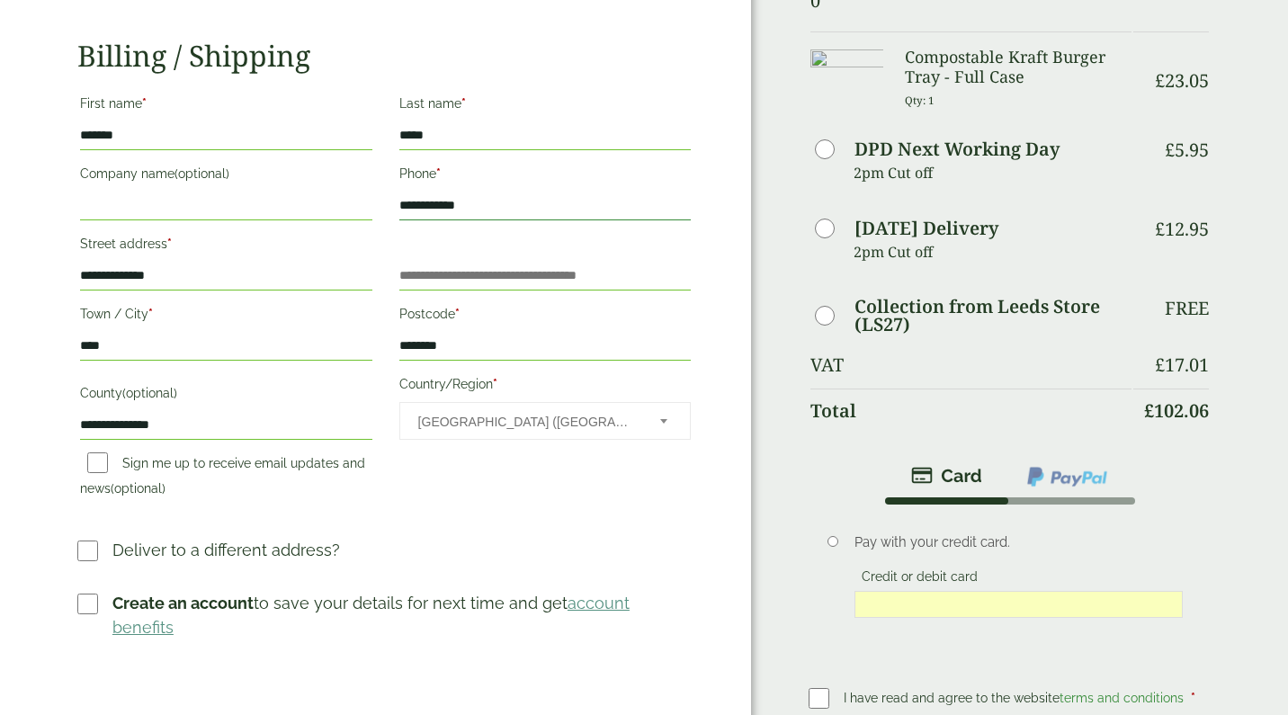
type input "**********"
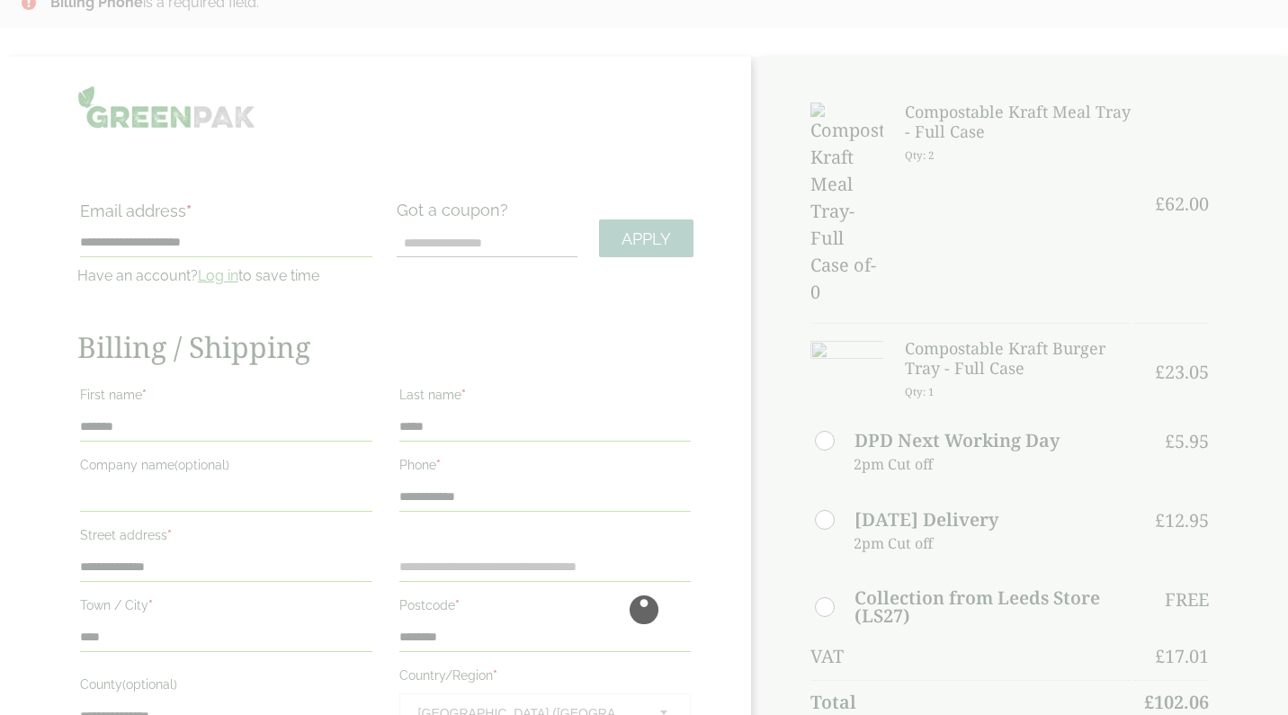
scroll to position [108, 0]
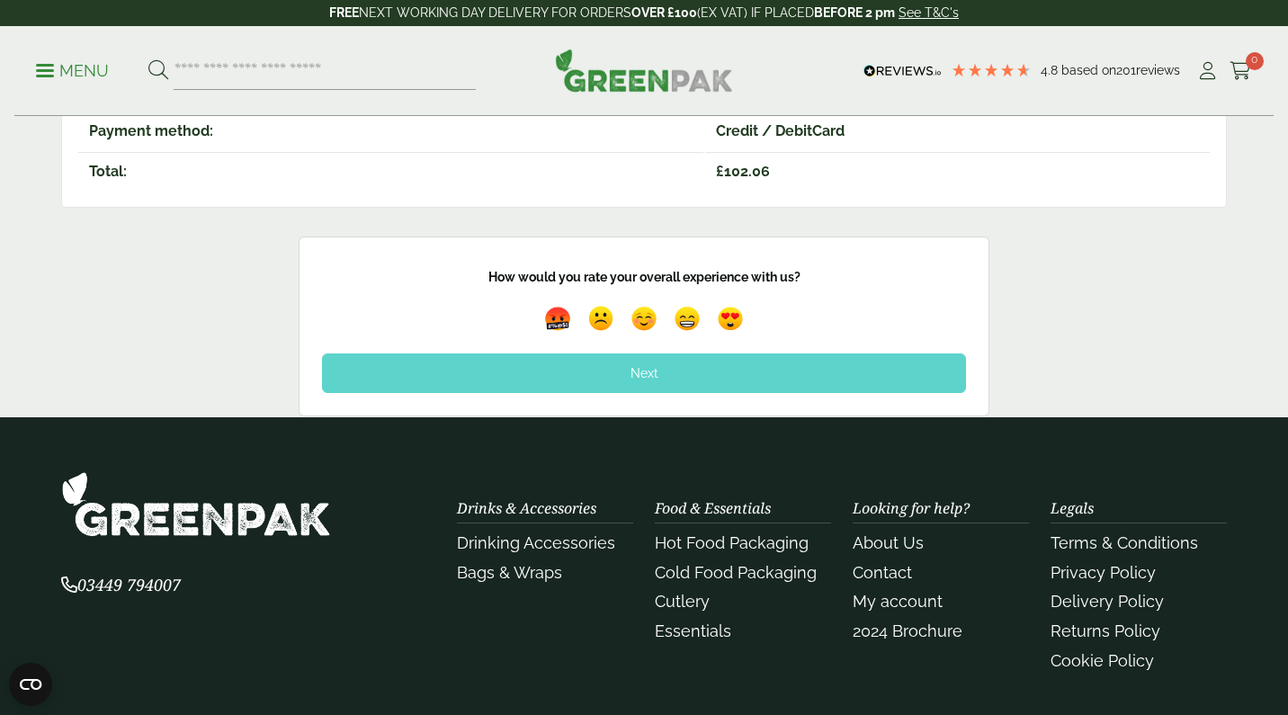
scroll to position [627, 0]
click at [742, 369] on div "Next" at bounding box center [644, 374] width 644 height 40
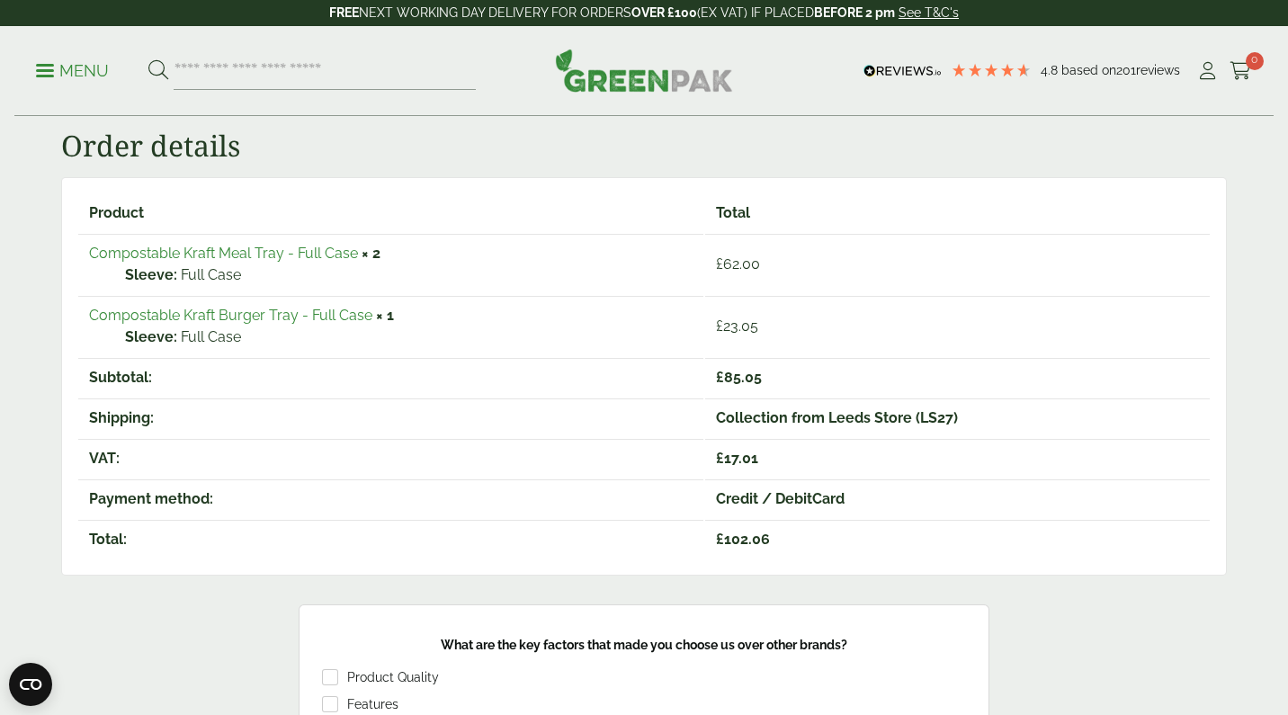
scroll to position [259, 0]
